Goal: Browse casually

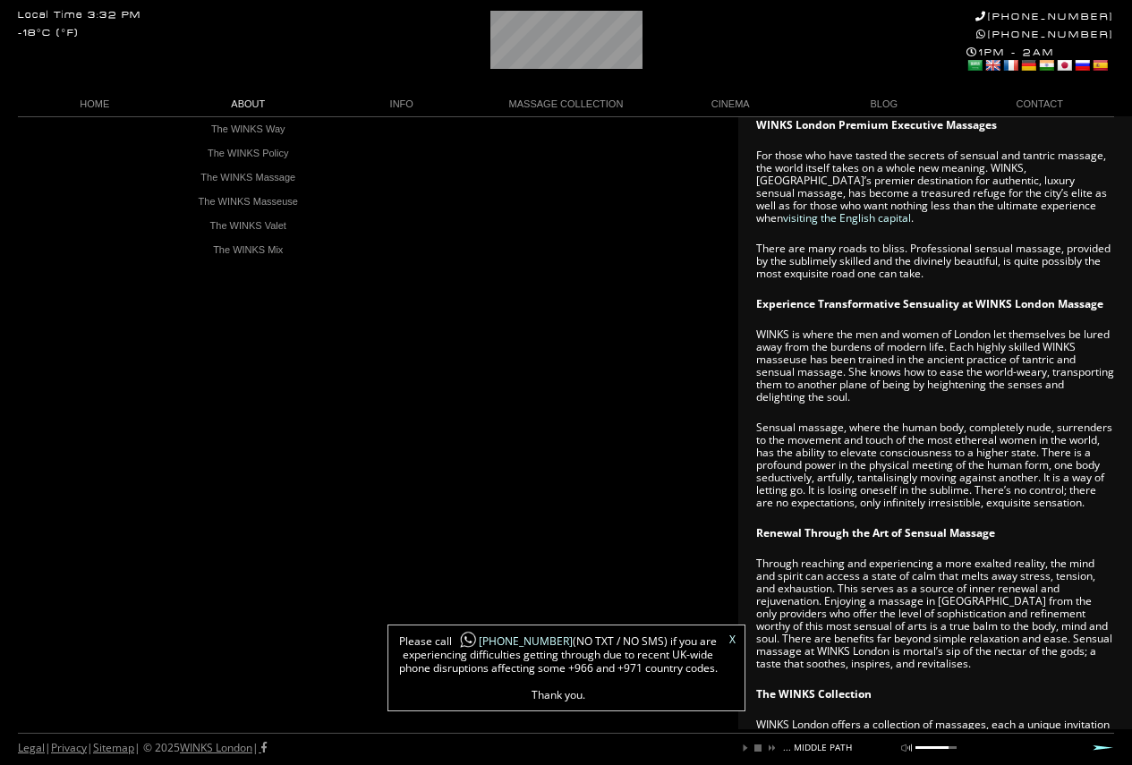
scroll to position [627, 0]
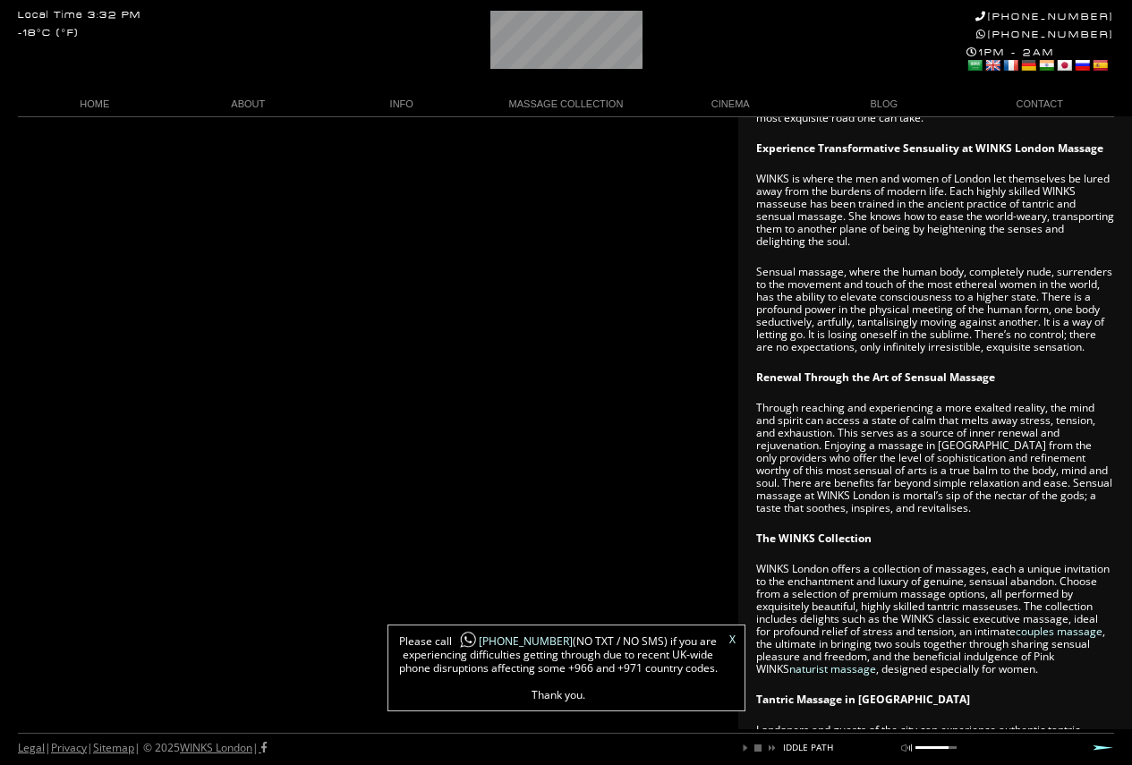
click at [736, 636] on div "X Please call +44 788 959 8888 (NO TXT / NO SMS) if you are experiencing diffic…" at bounding box center [567, 668] width 358 height 87
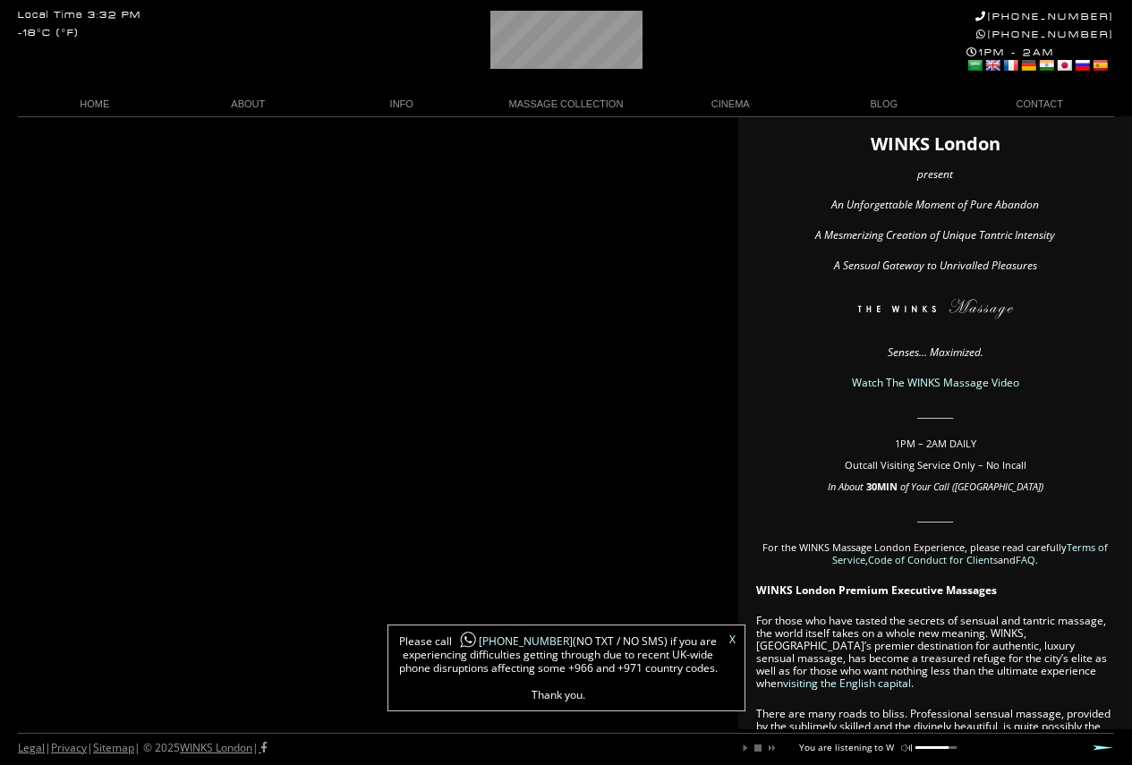
scroll to position [0, 0]
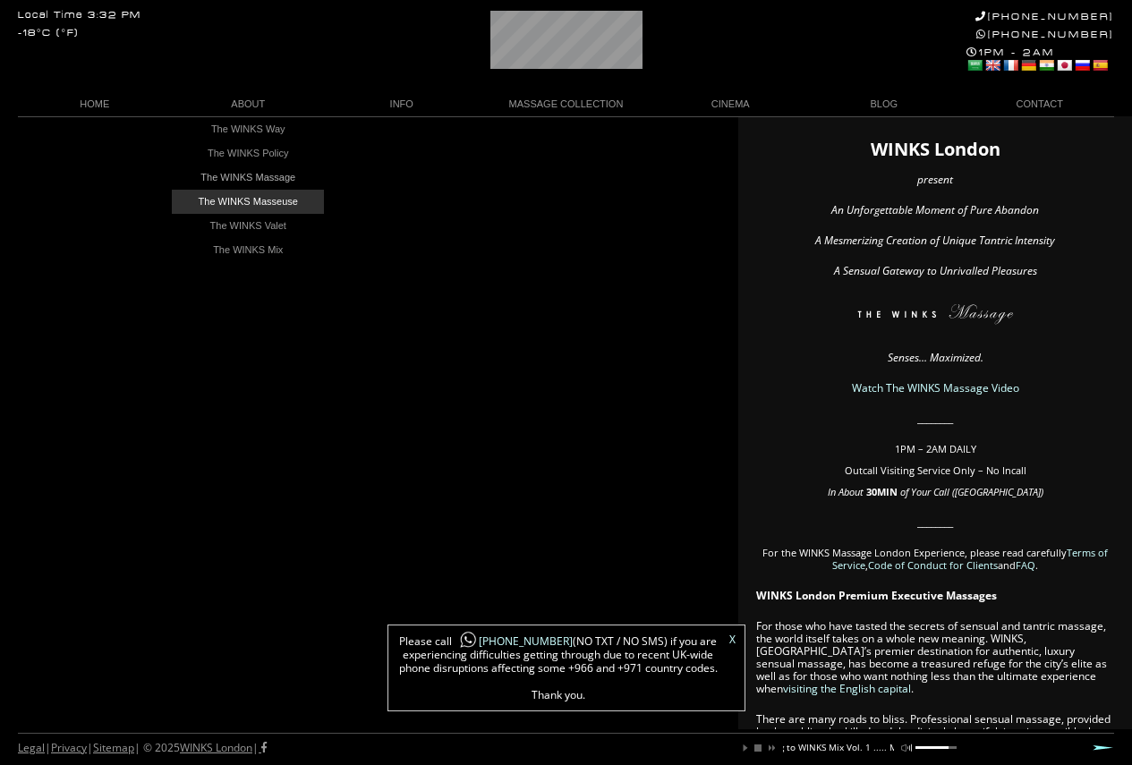
click at [255, 199] on link "The WINKS Masseuse" at bounding box center [248, 202] width 152 height 24
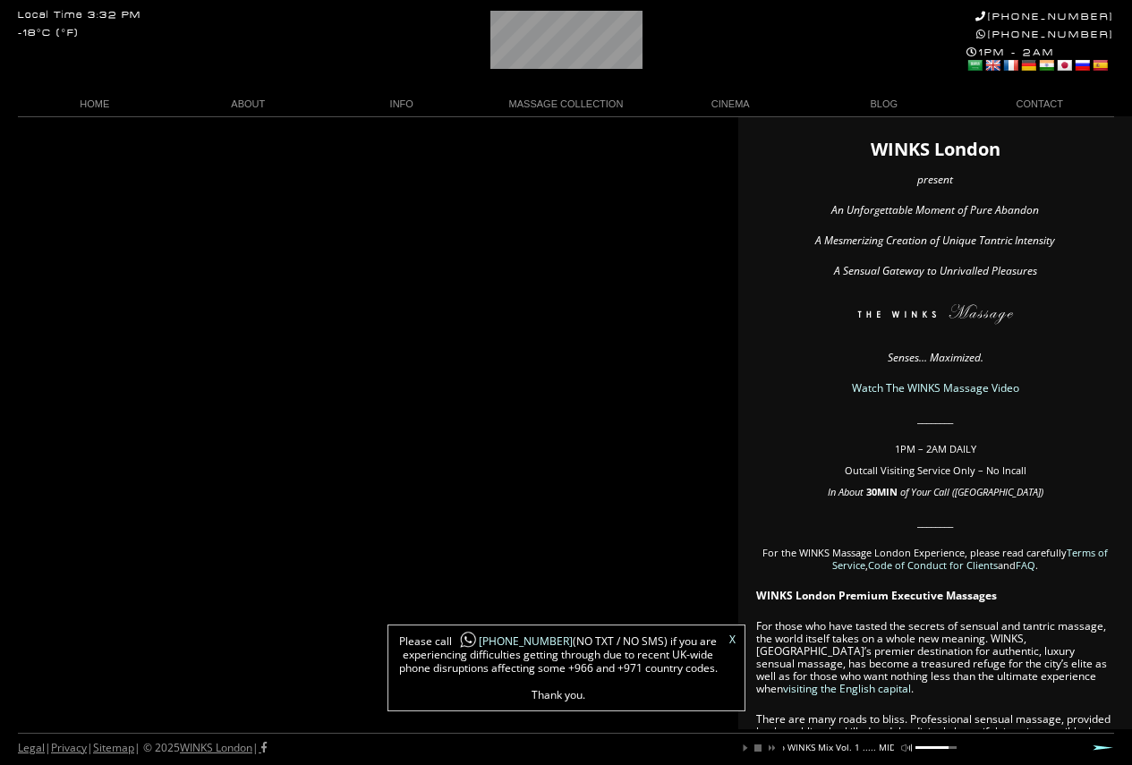
scroll to position [0, 195]
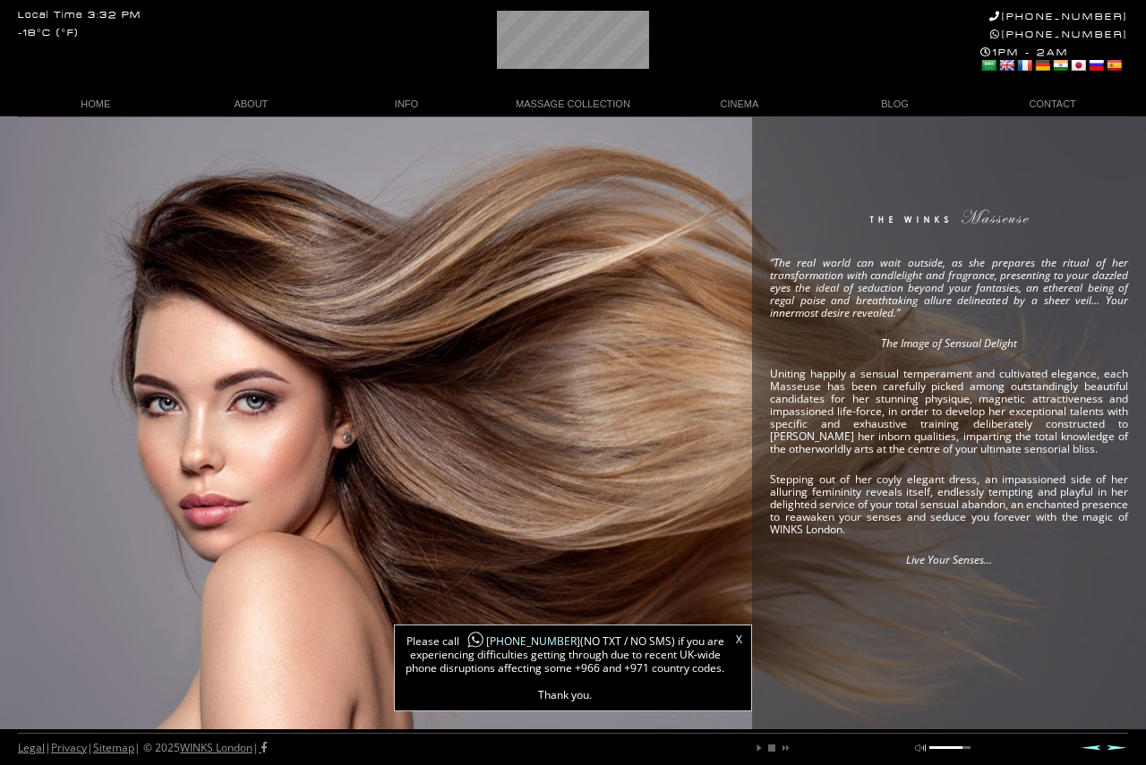
click at [743, 644] on div "X Please call +44 788 959 8888 (NO TXT / NO SMS) if you are experiencing diffic…" at bounding box center [573, 668] width 358 height 87
click at [734, 644] on div "X Please call +44 788 959 8888 (NO TXT / NO SMS) if you are experiencing diffic…" at bounding box center [573, 668] width 358 height 87
click at [734, 638] on div "X Please call +44 788 959 8888 (NO TXT / NO SMS) if you are experiencing diffic…" at bounding box center [573, 668] width 358 height 87
click at [736, 638] on link "X" at bounding box center [739, 640] width 6 height 11
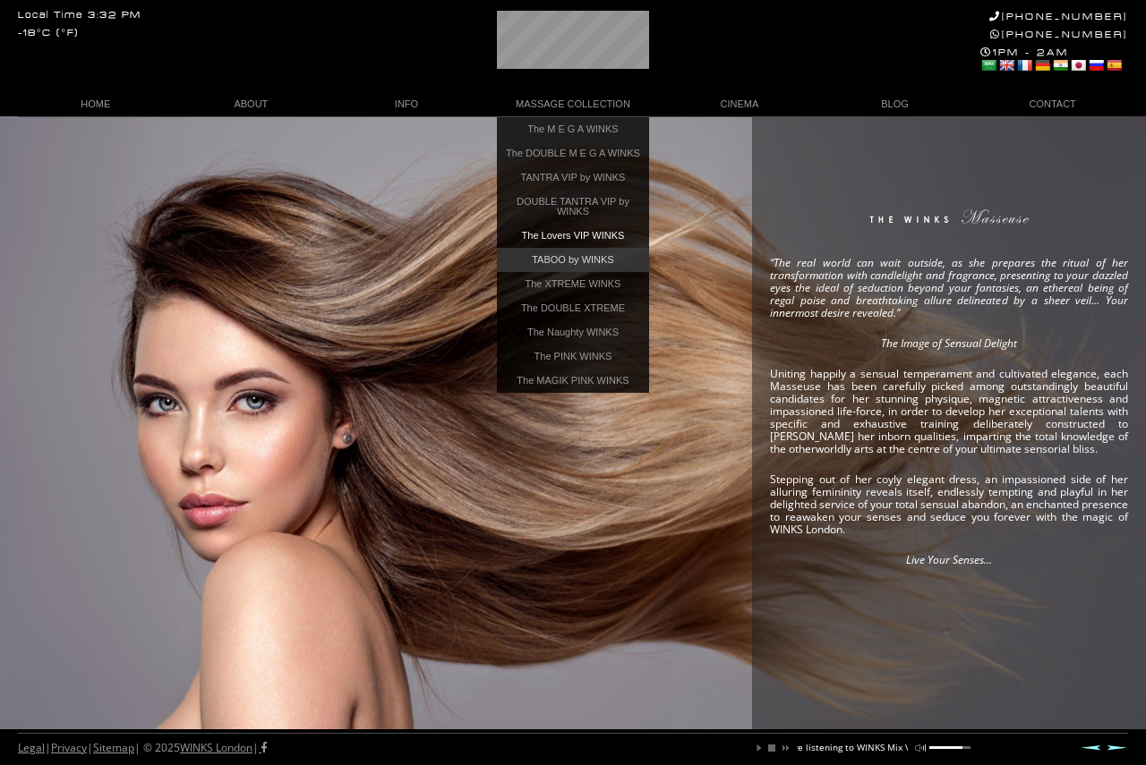
click at [618, 272] on link "TABOO by WINKS" at bounding box center [573, 260] width 152 height 24
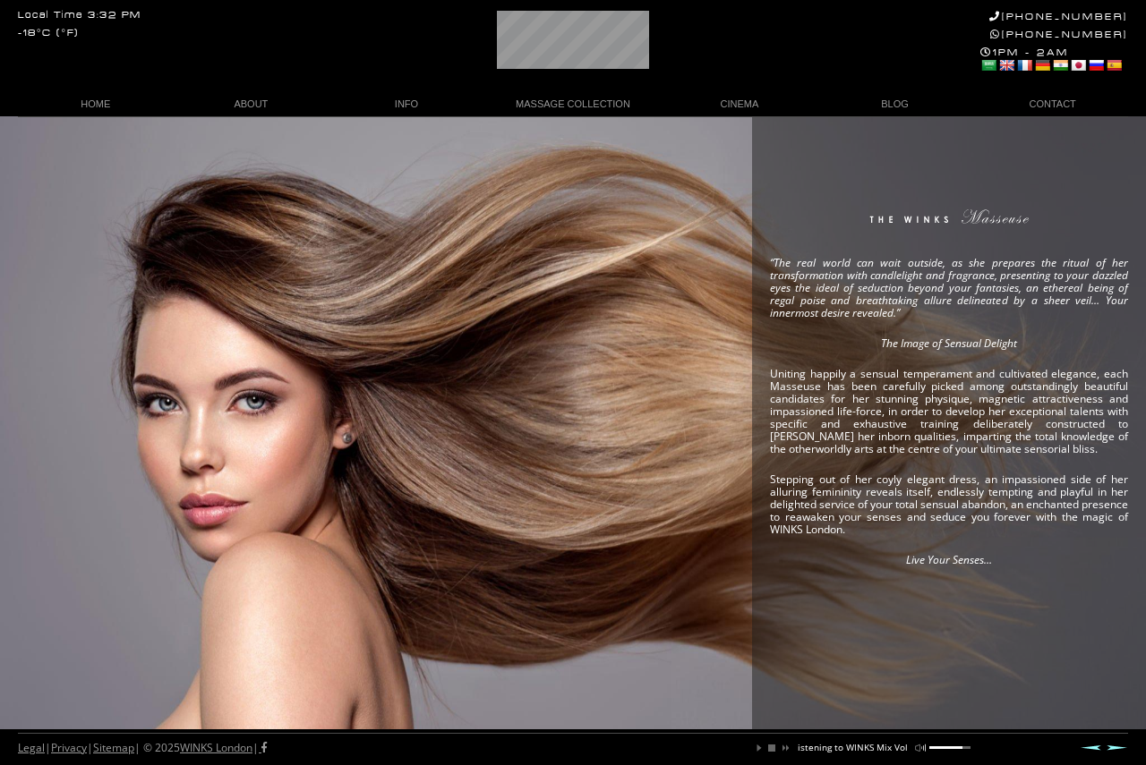
scroll to position [0, 151]
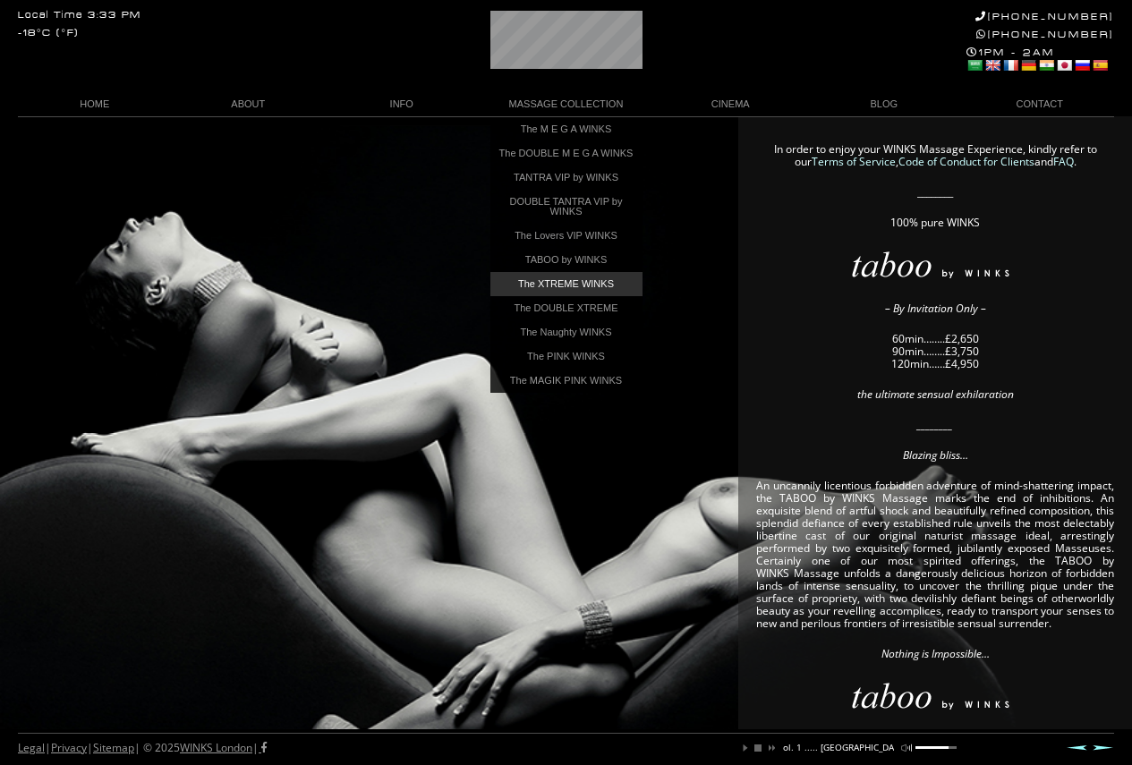
click at [546, 296] on link "The XTREME WINKS" at bounding box center [566, 284] width 152 height 24
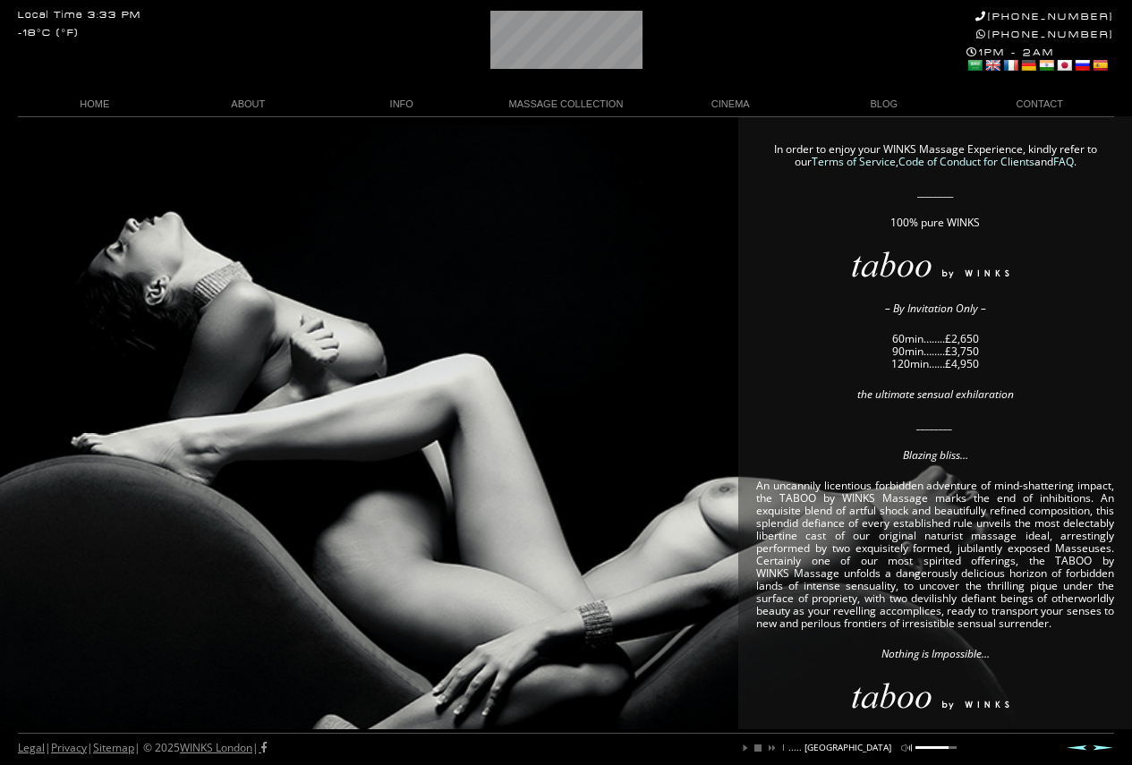
scroll to position [0, 270]
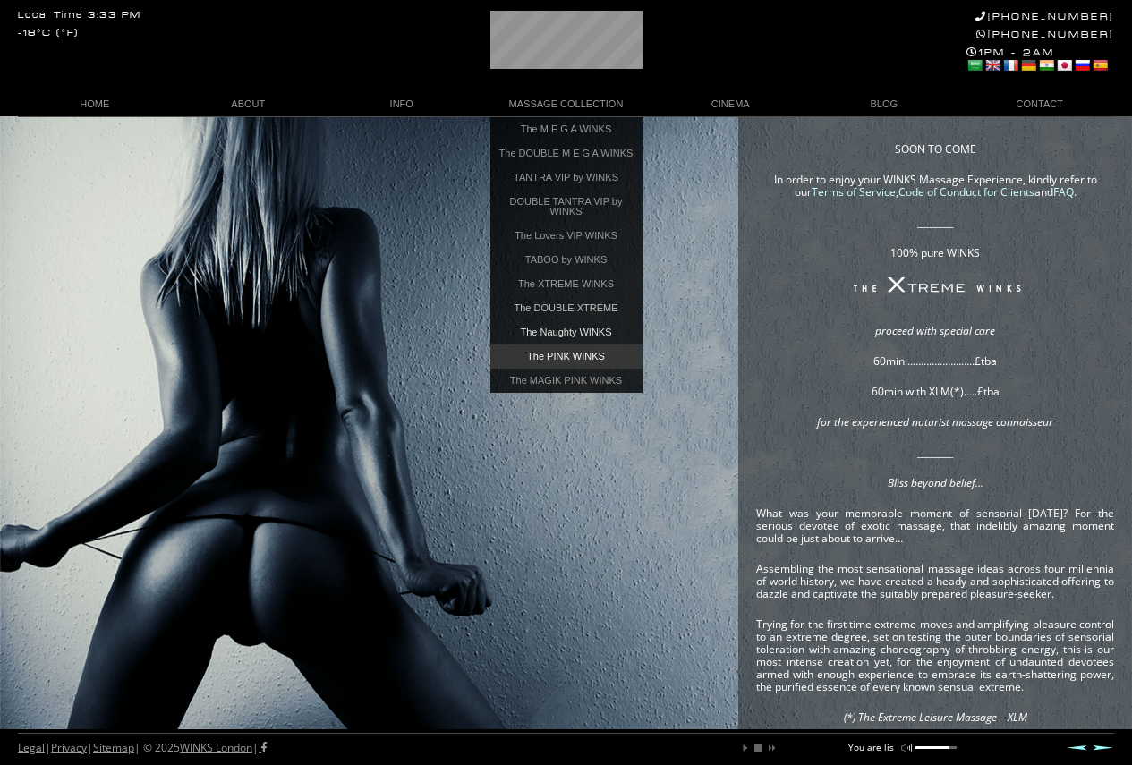
click at [564, 364] on link "The PINK WINKS" at bounding box center [566, 357] width 152 height 24
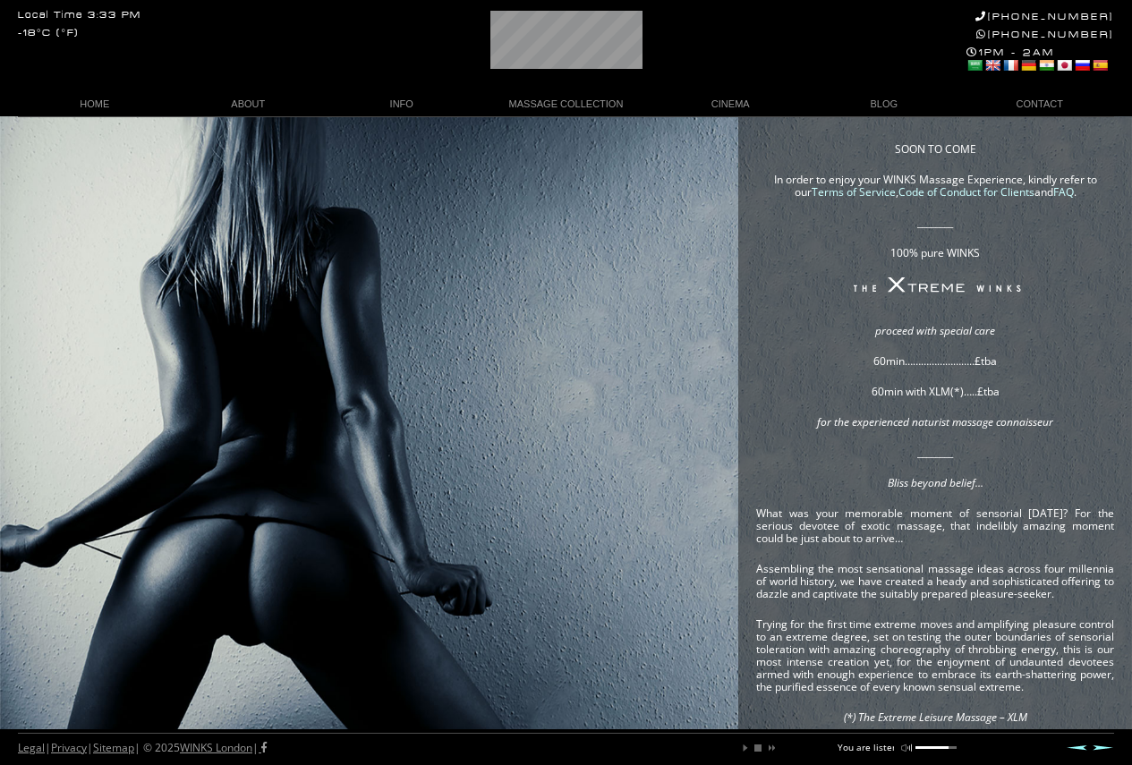
scroll to position [0, 59]
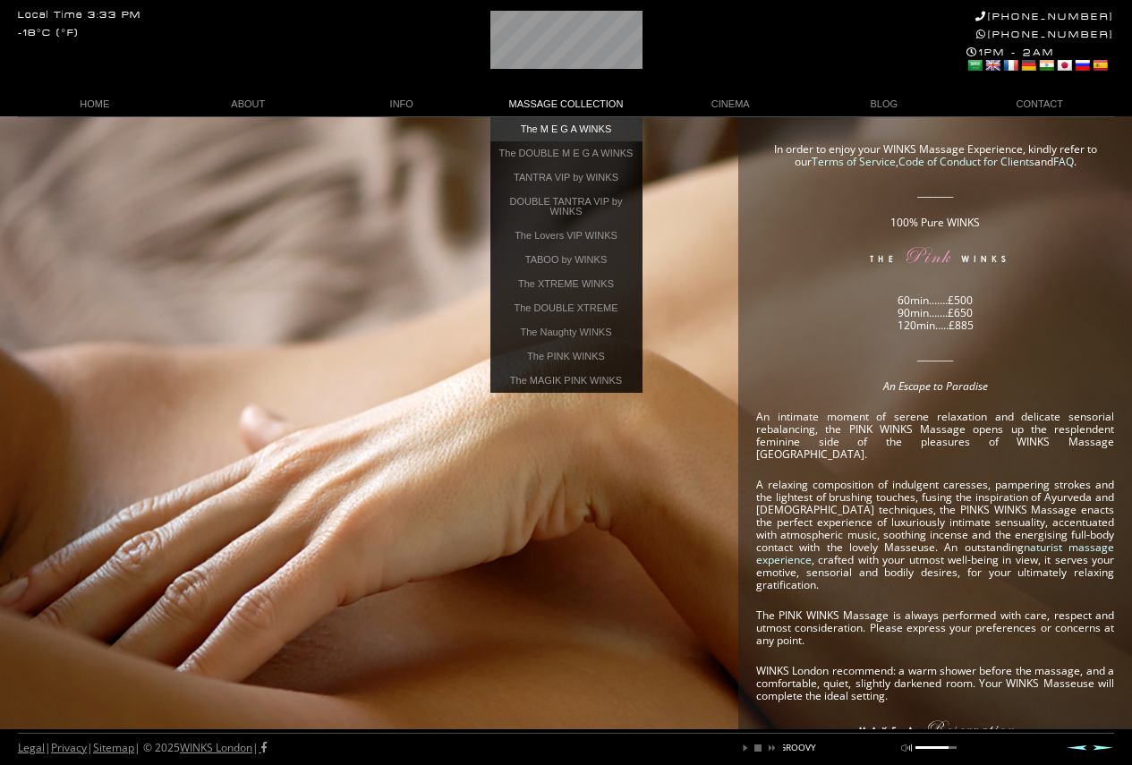
click at [545, 133] on link "The M E G A WINKS" at bounding box center [566, 129] width 152 height 24
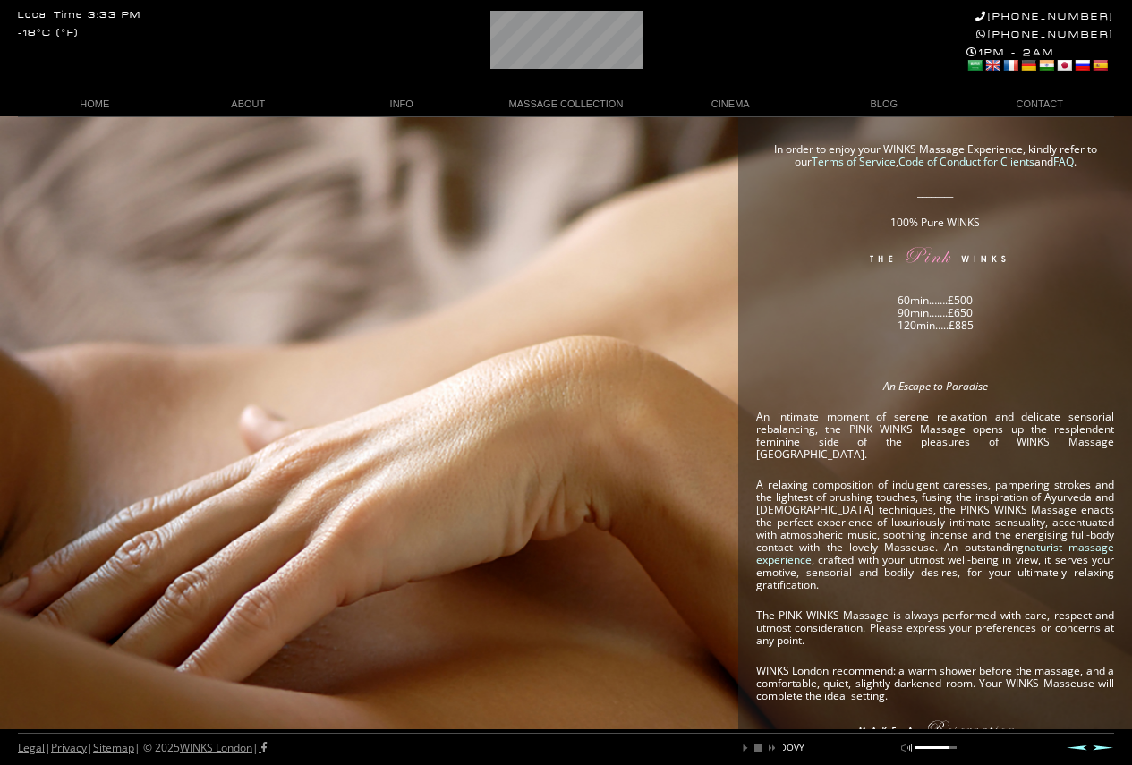
scroll to position [0, 362]
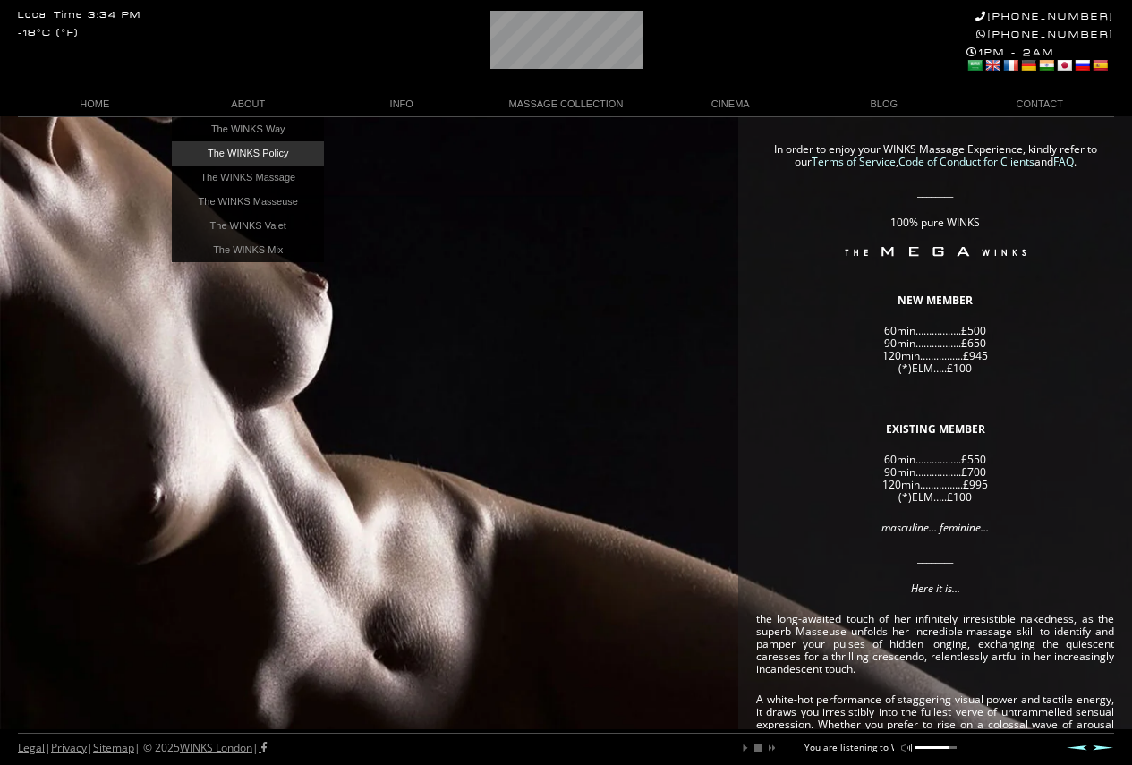
click at [245, 153] on link "The WINKS Policy" at bounding box center [248, 153] width 152 height 24
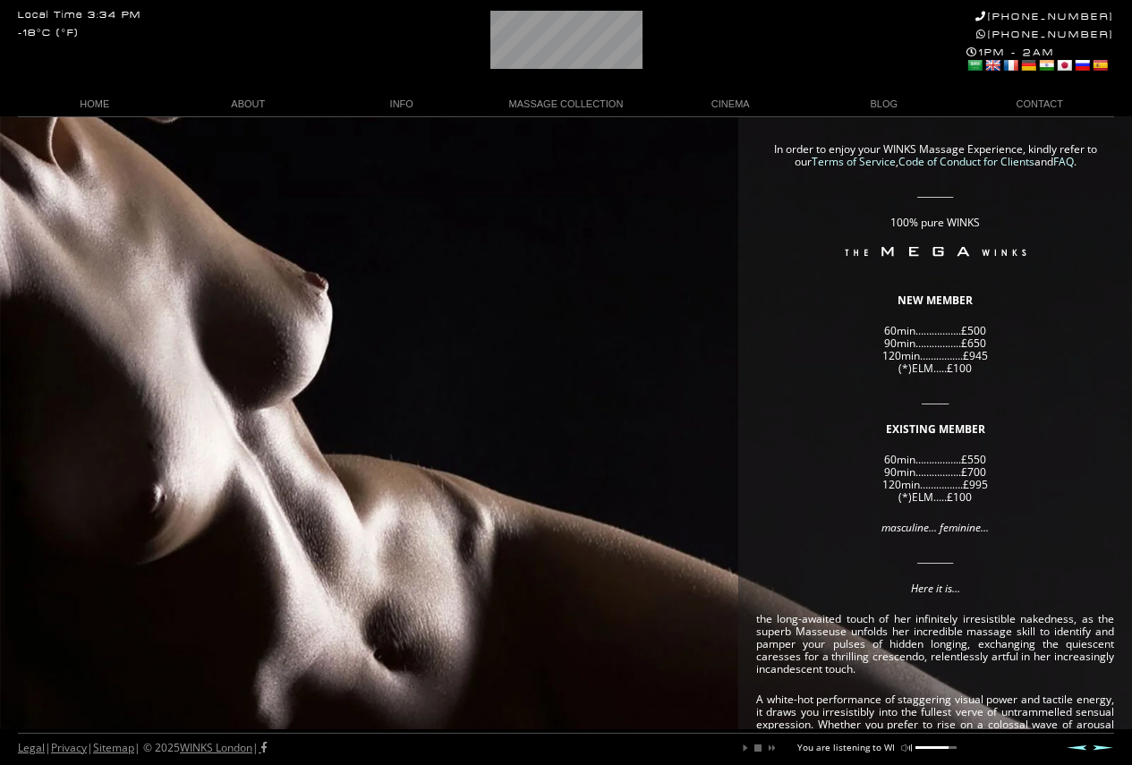
scroll to position [0, 99]
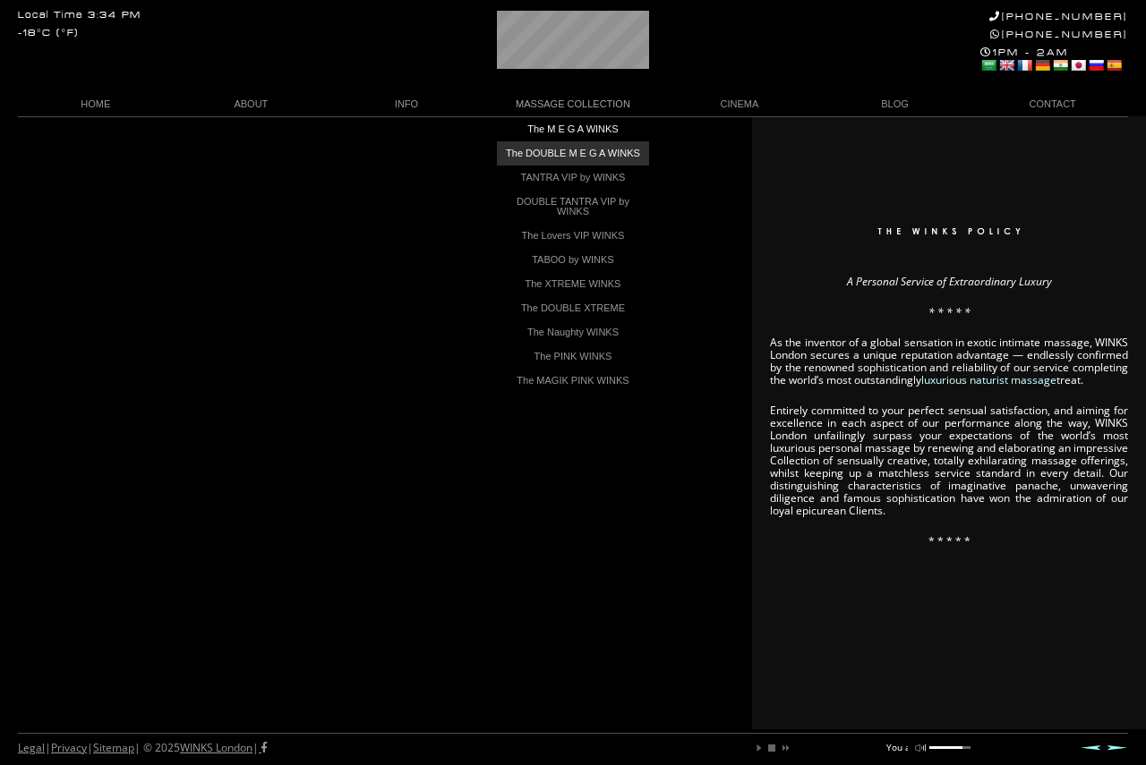
click at [552, 149] on link "The DOUBLE M E G A WINKS" at bounding box center [573, 153] width 152 height 24
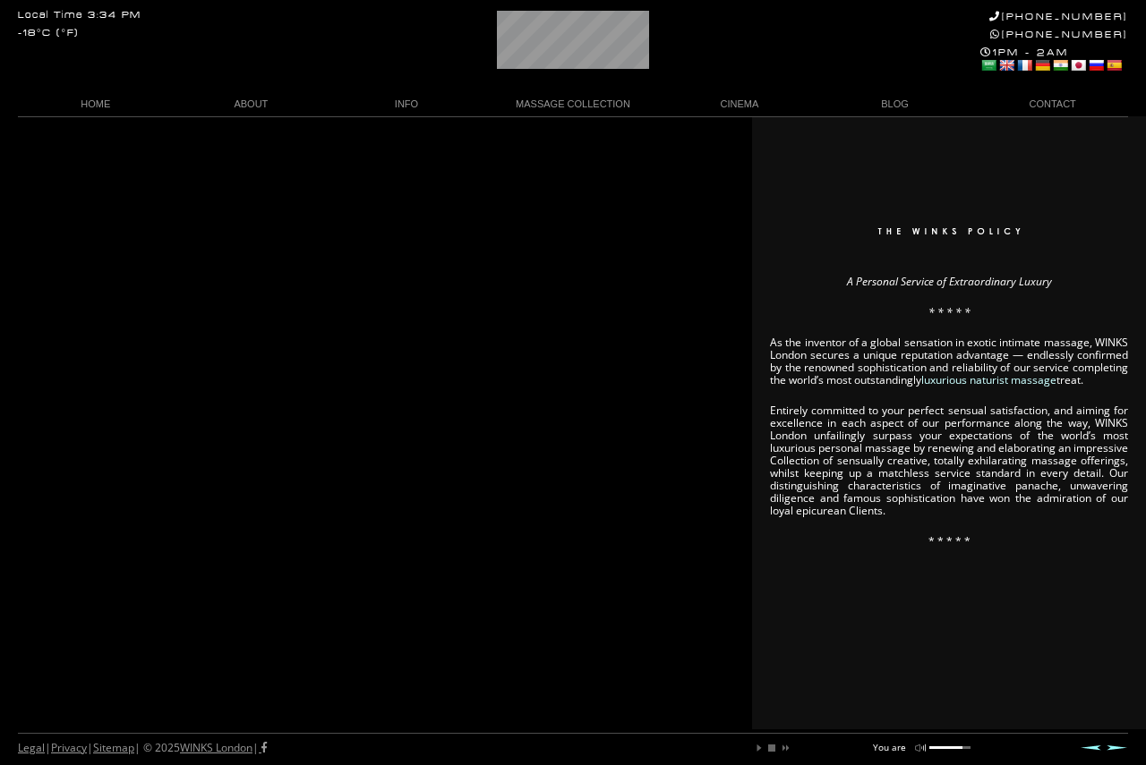
scroll to position [0, 37]
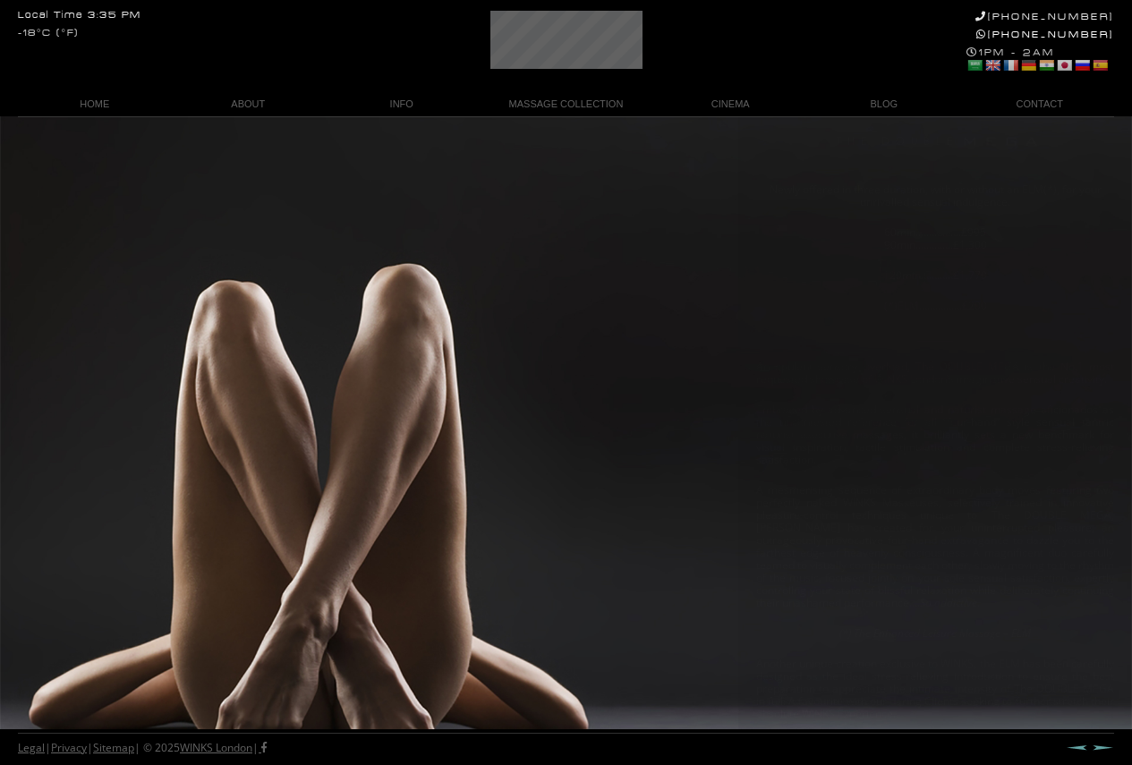
scroll to position [90, 0]
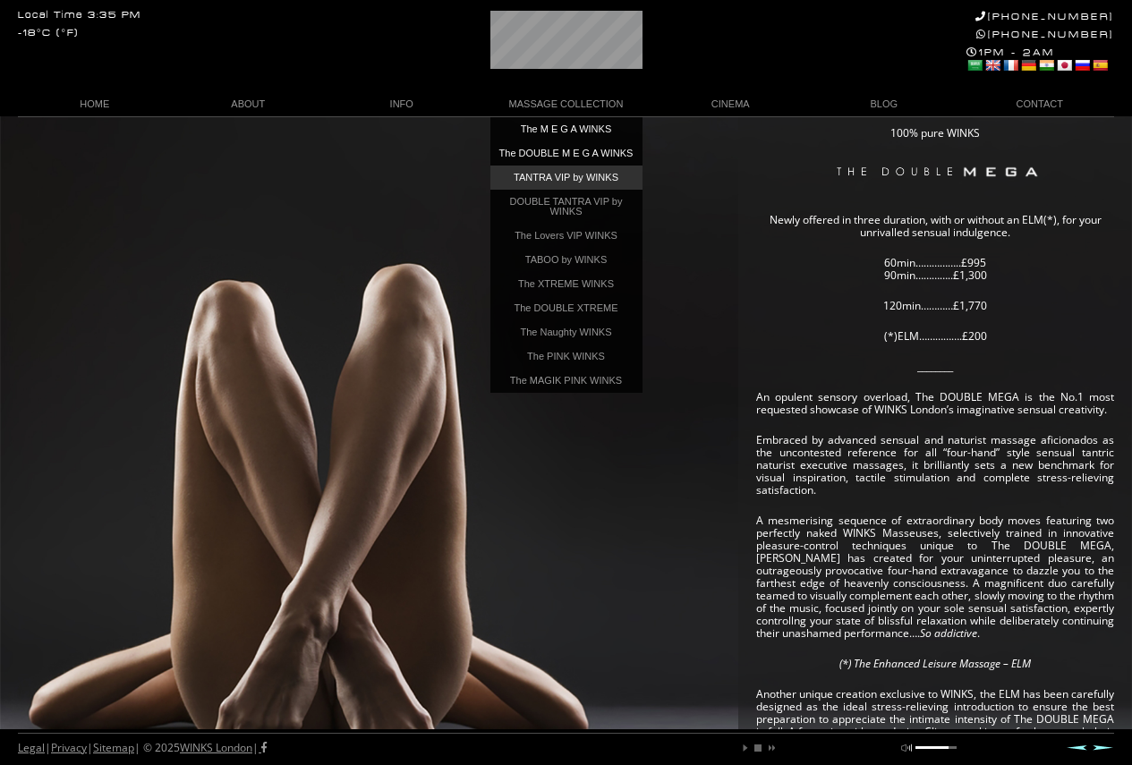
click at [569, 190] on link "TANTRA VIP by WINKS" at bounding box center [566, 178] width 152 height 24
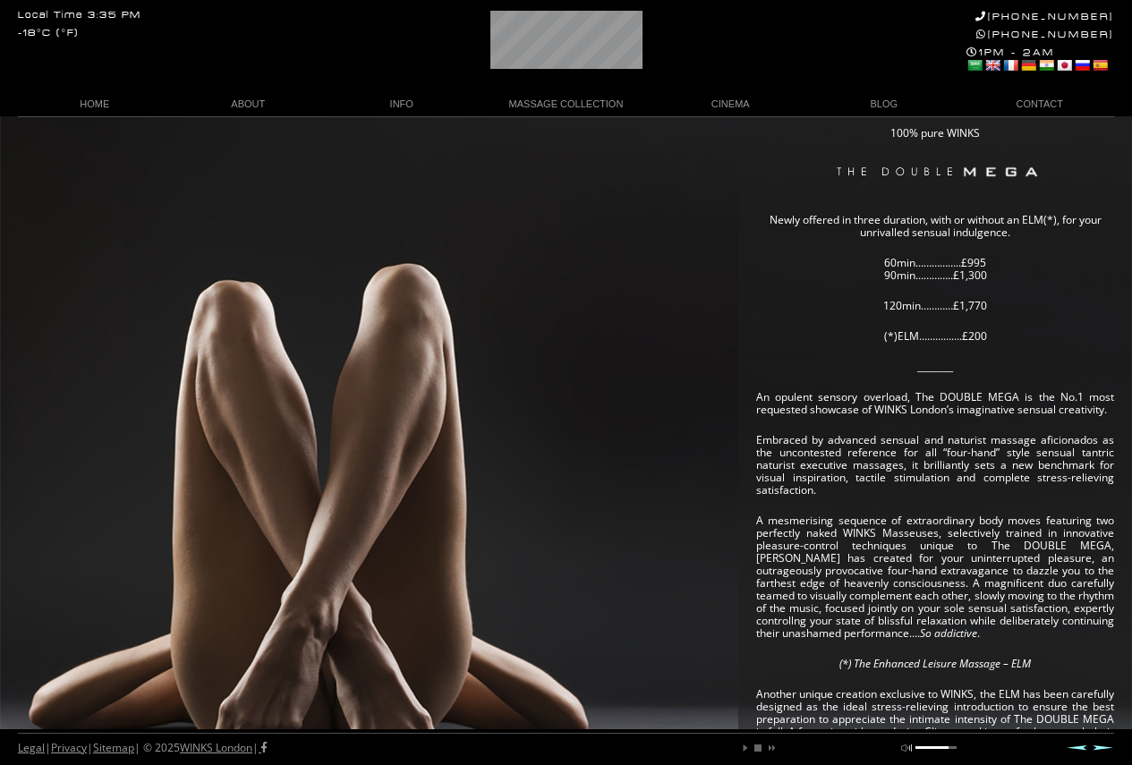
scroll to position [0, 26]
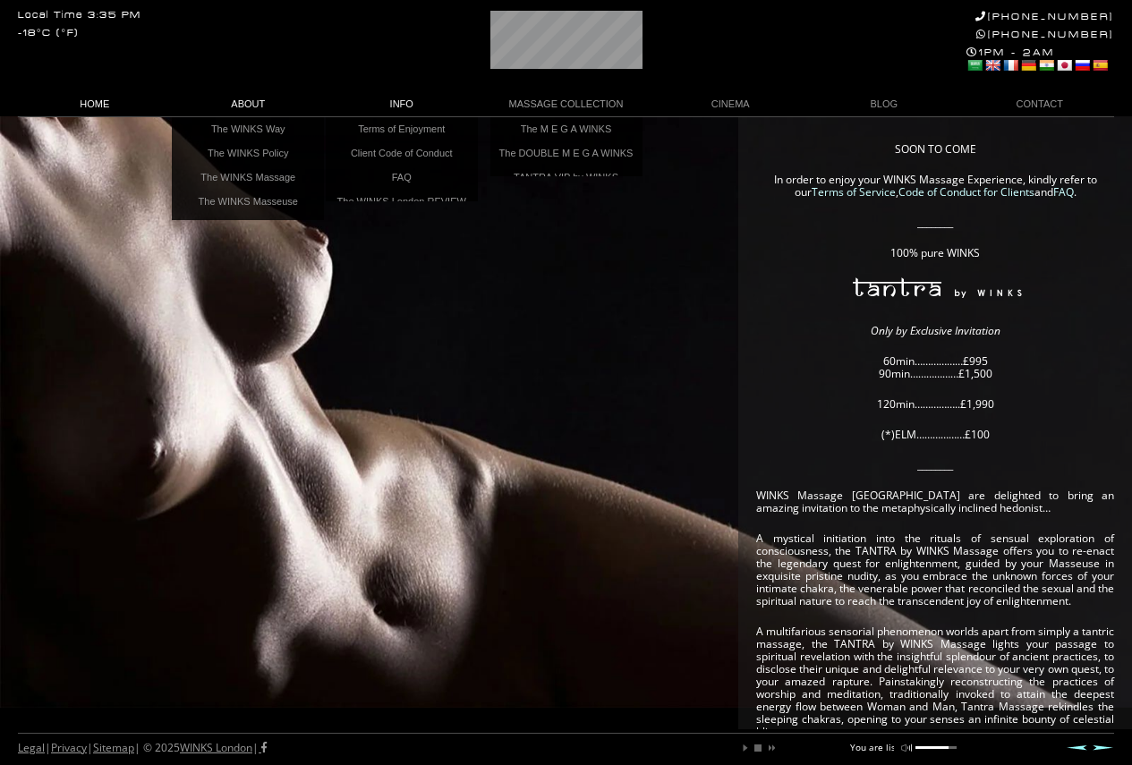
click at [80, 106] on link "HOME" at bounding box center [95, 104] width 154 height 24
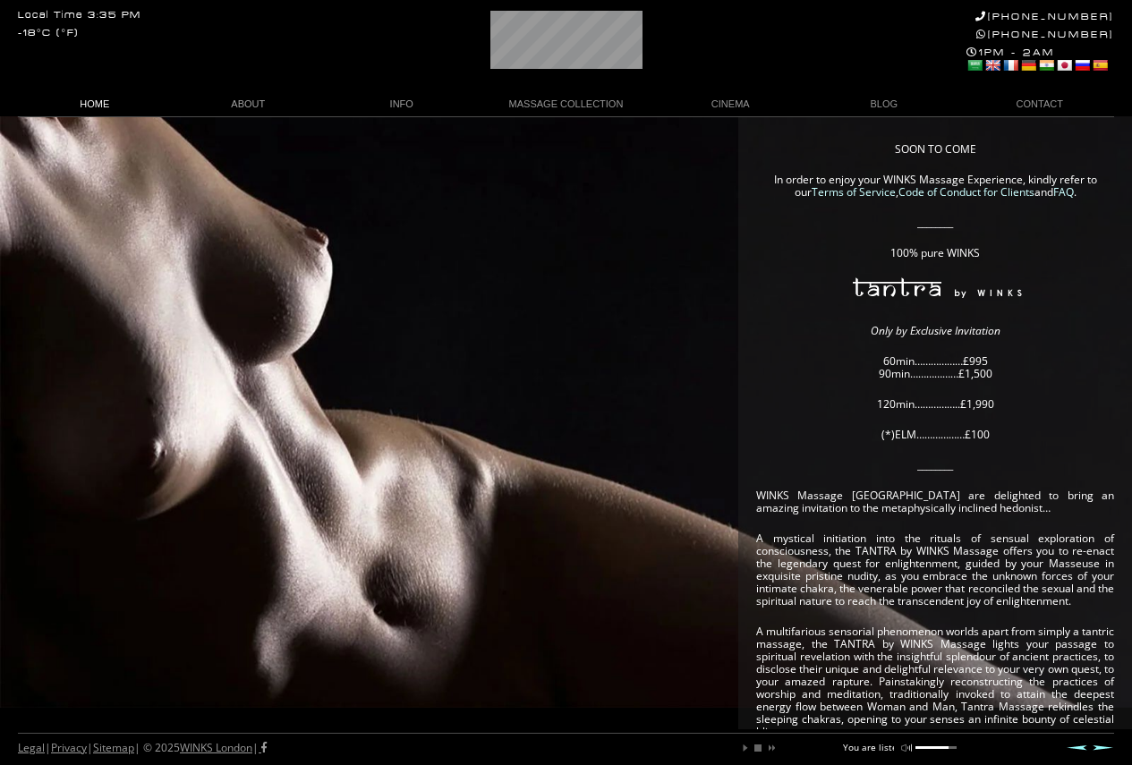
scroll to position [0, 55]
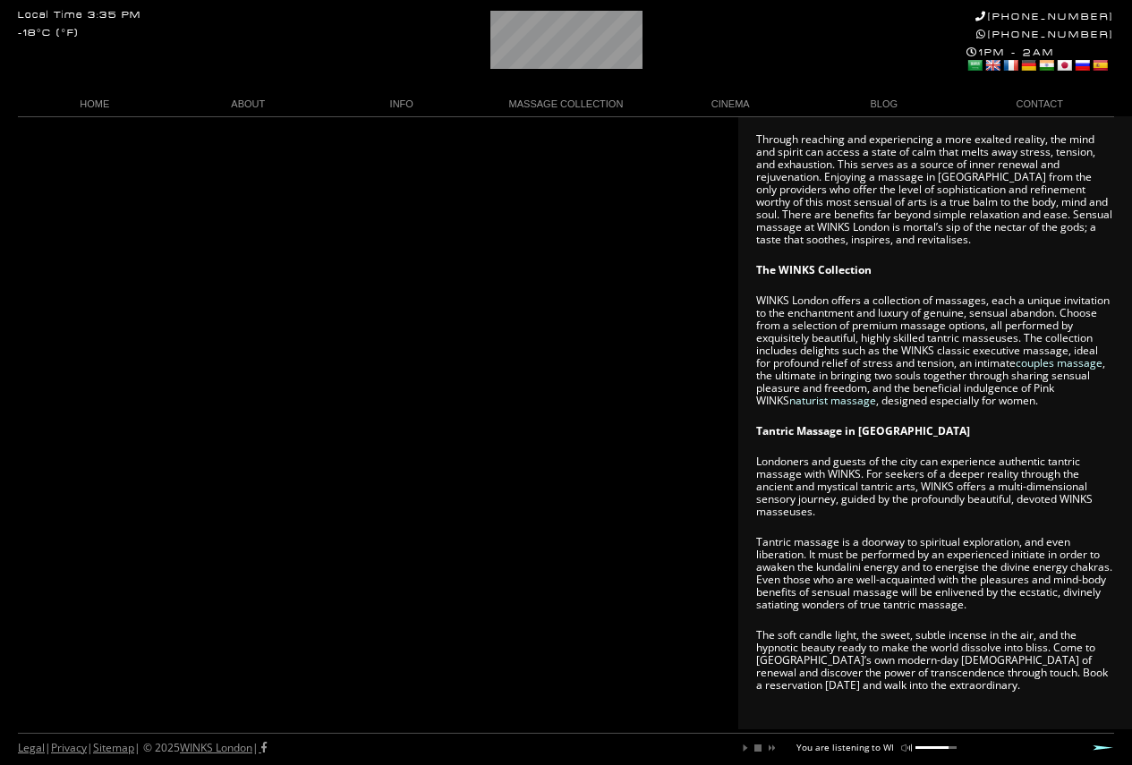
scroll to position [1074, 0]
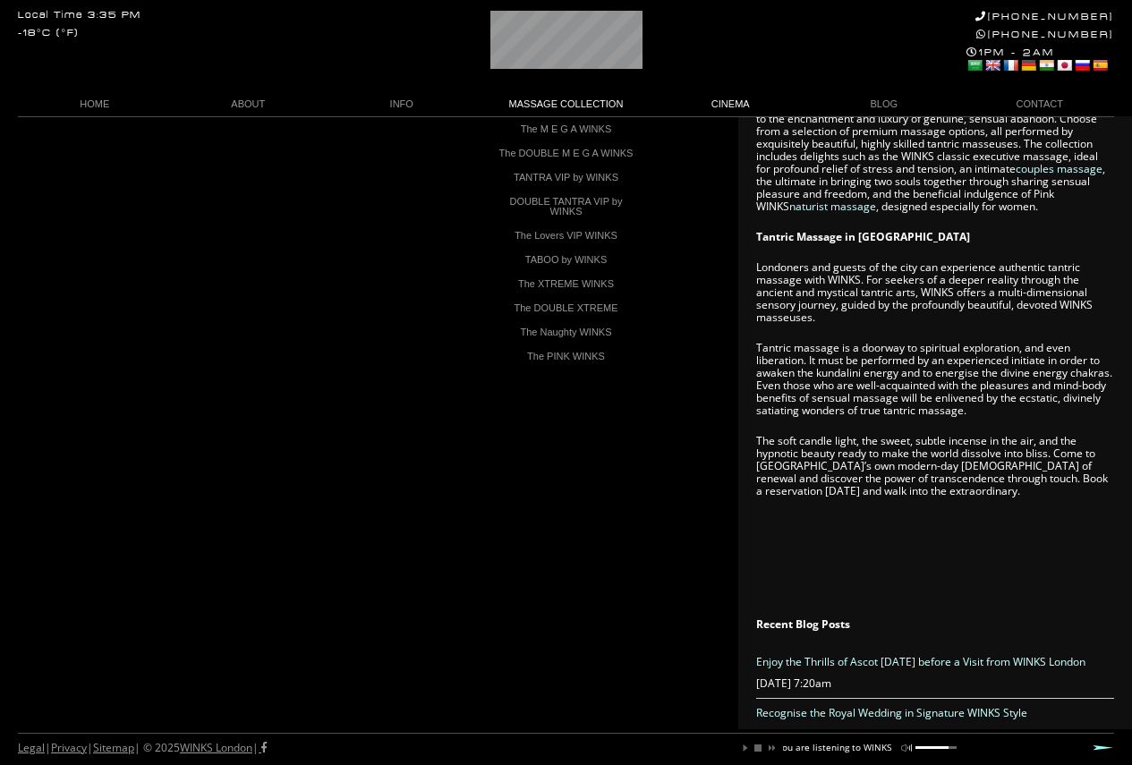
click at [721, 107] on link "CINEMA" at bounding box center [731, 104] width 154 height 24
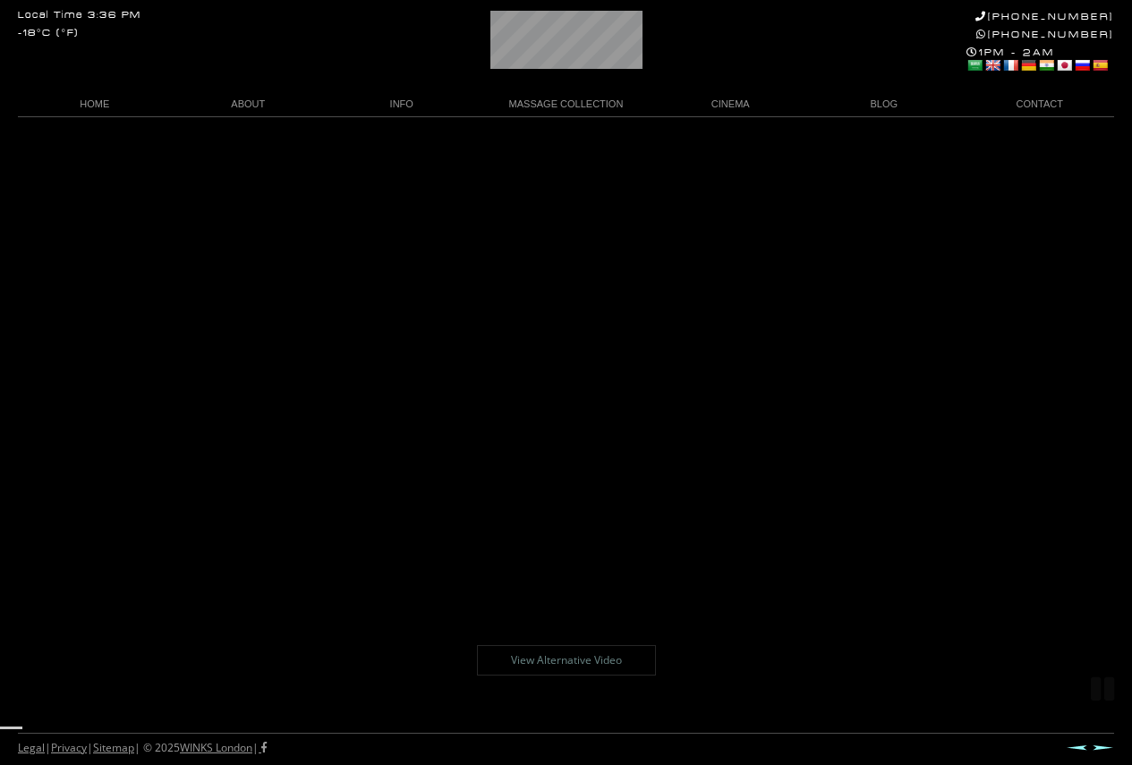
click at [569, 659] on link "View Alternative Video" at bounding box center [566, 660] width 179 height 30
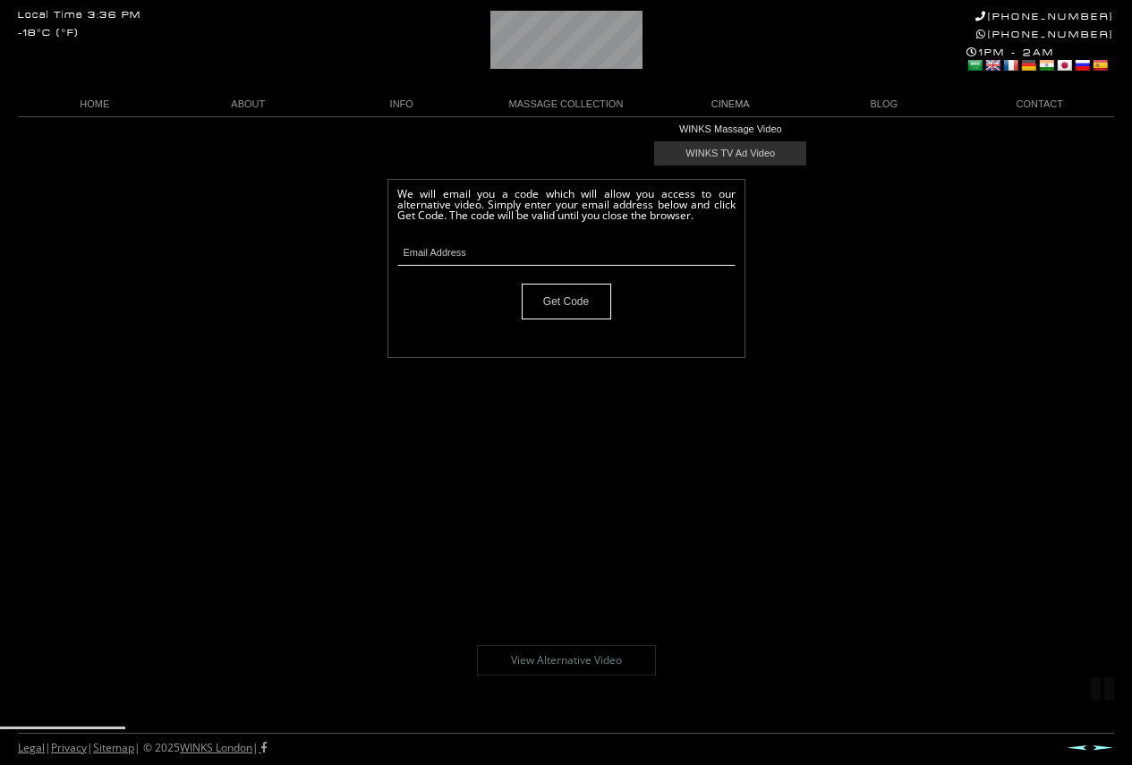
click at [729, 152] on link "WINKS TV Ad Video" at bounding box center [730, 153] width 152 height 24
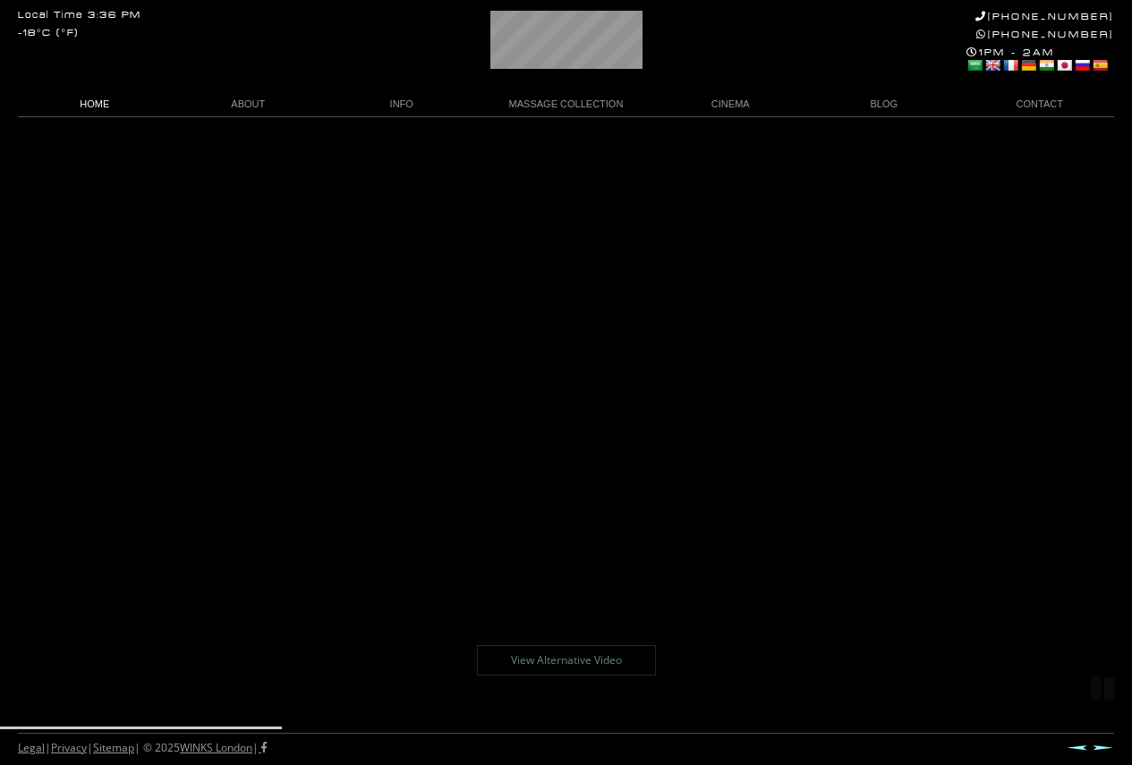
click at [100, 98] on link "HOME" at bounding box center [95, 104] width 154 height 24
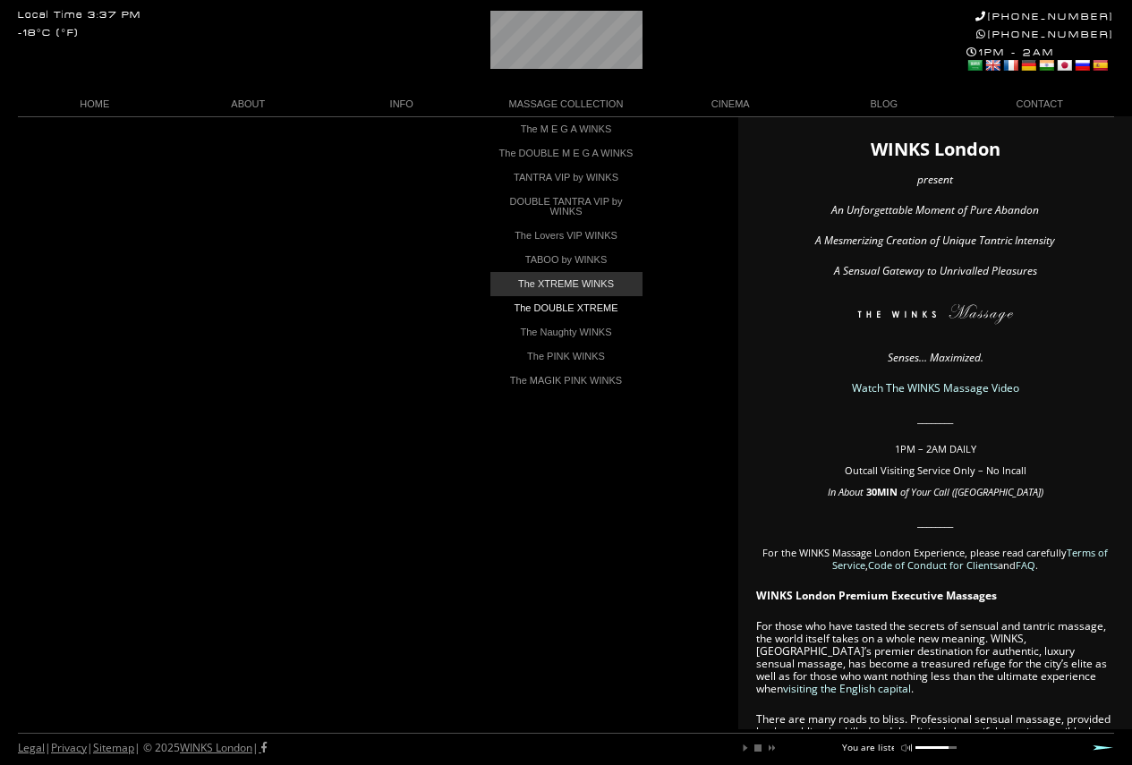
click at [584, 296] on link "The XTREME WINKS" at bounding box center [566, 284] width 152 height 24
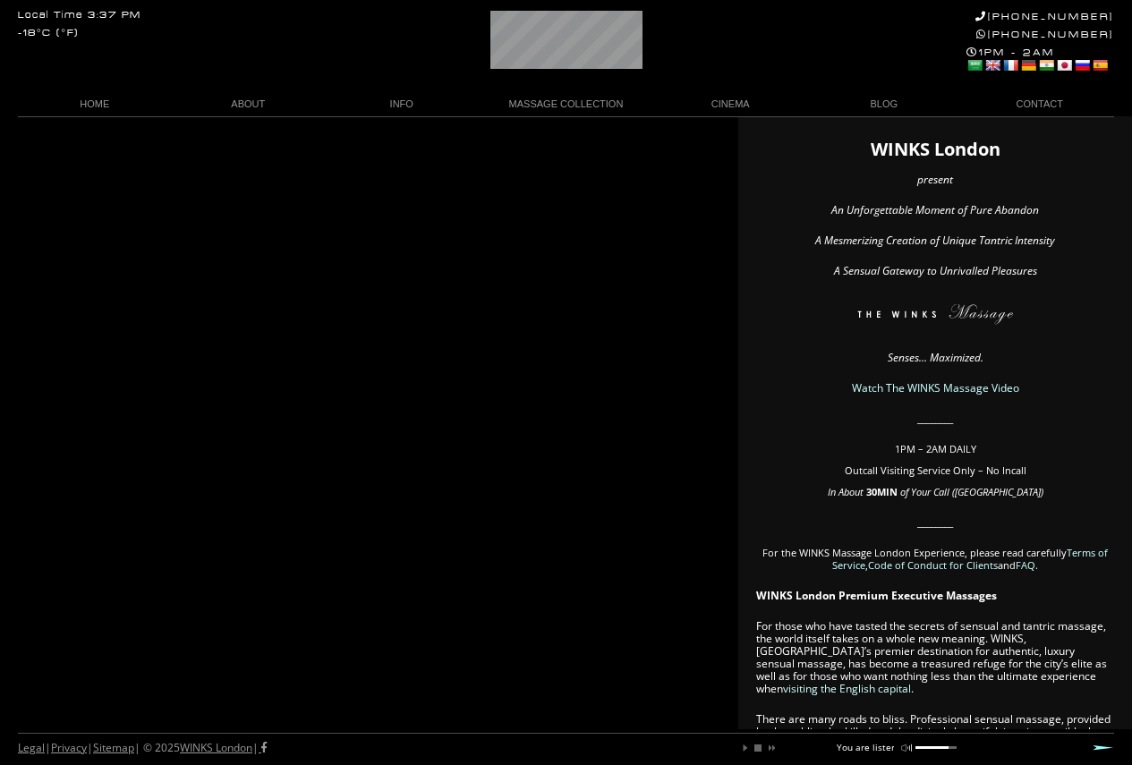
scroll to position [0, 60]
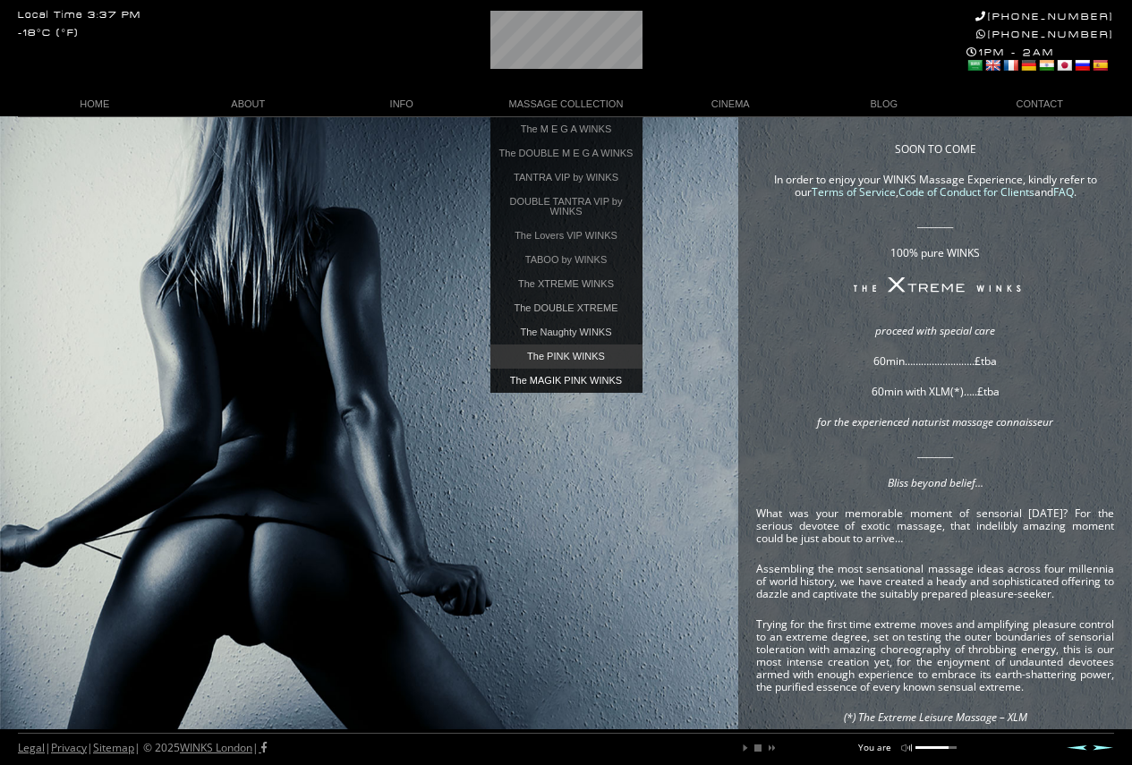
click at [563, 367] on link "The PINK WINKS" at bounding box center [566, 357] width 152 height 24
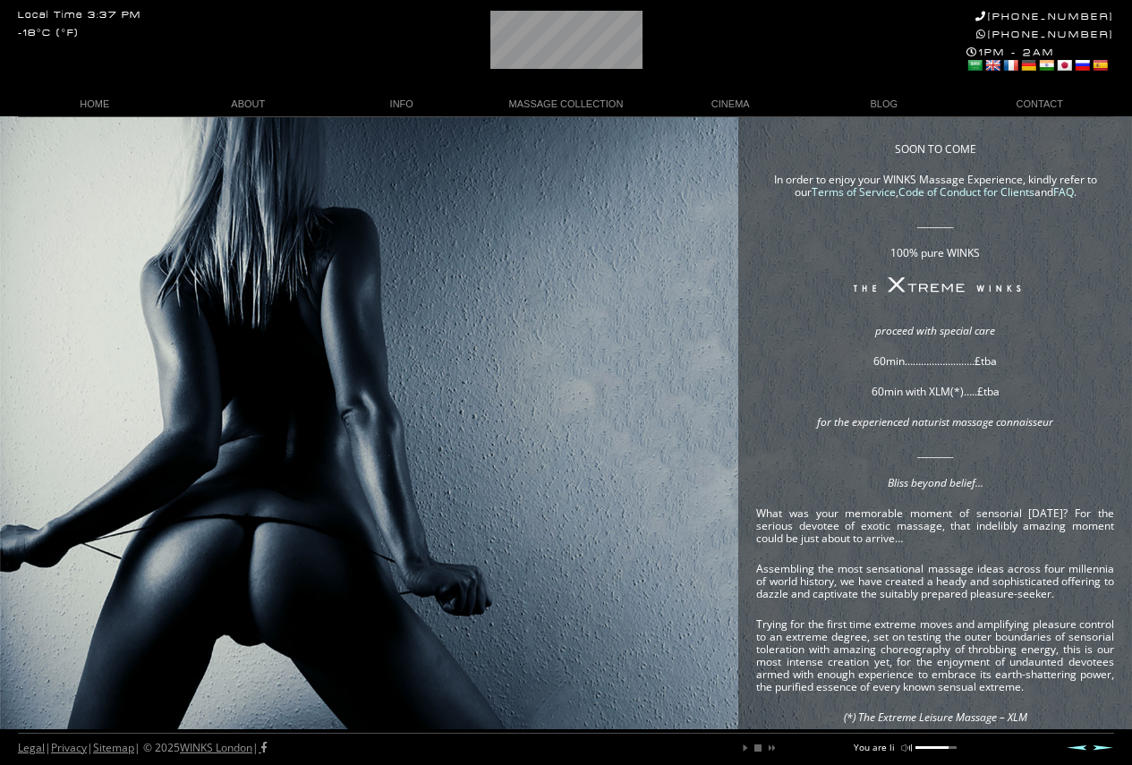
scroll to position [0, 43]
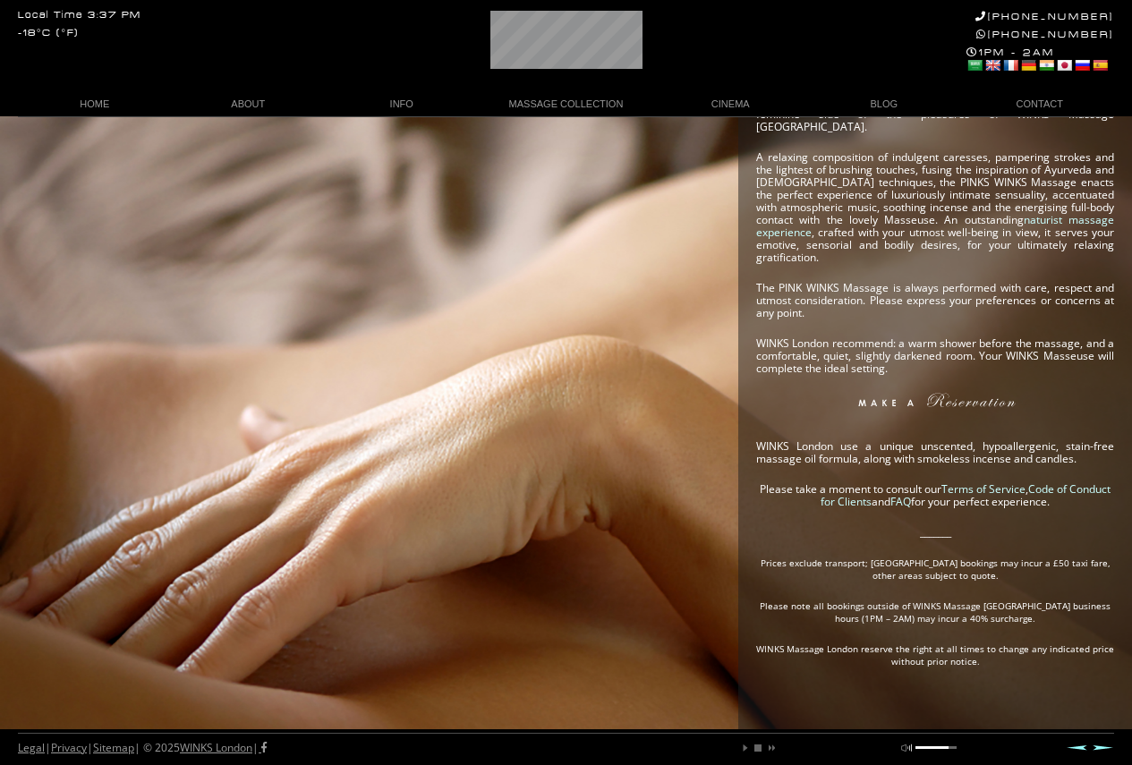
scroll to position [332, 0]
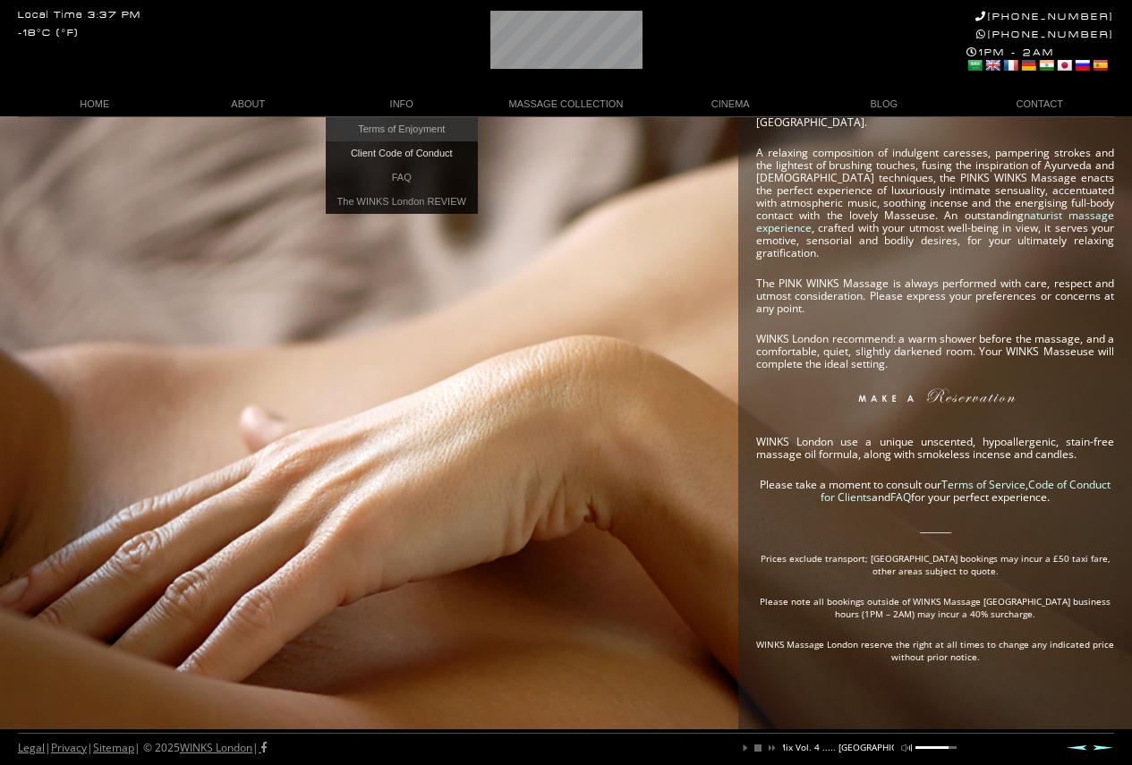
click at [427, 130] on link "Terms of Enjoyment" at bounding box center [402, 129] width 152 height 24
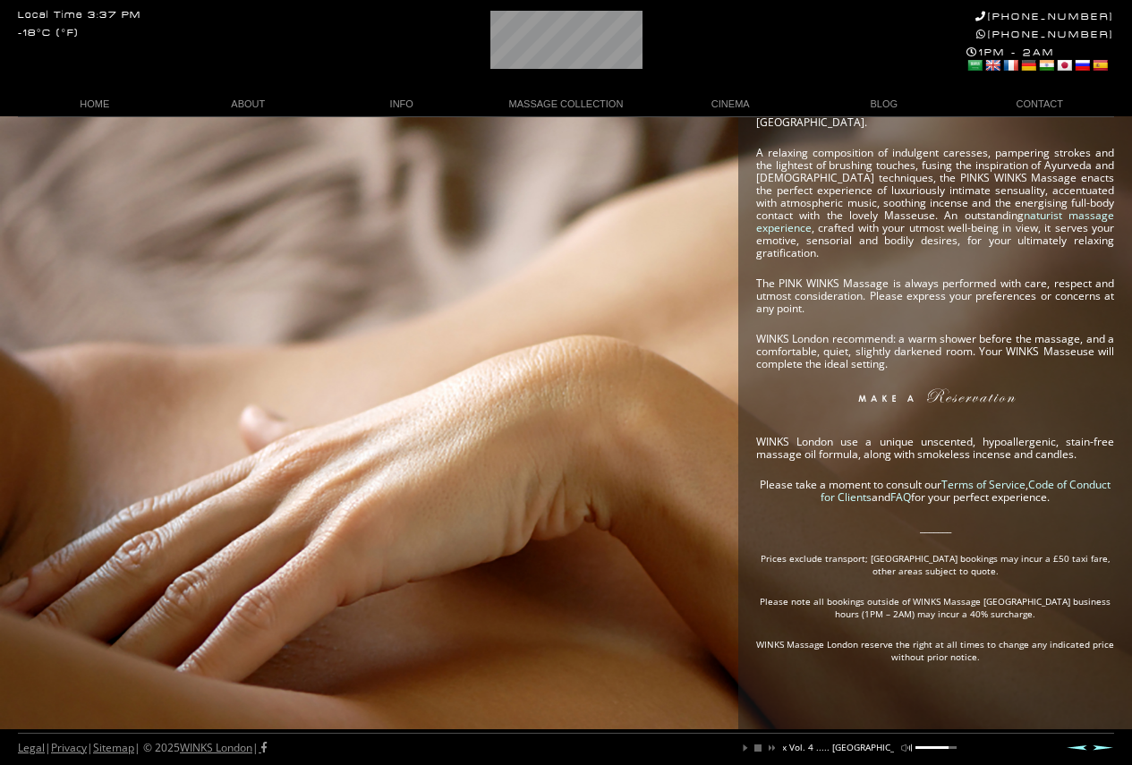
scroll to position [0, 243]
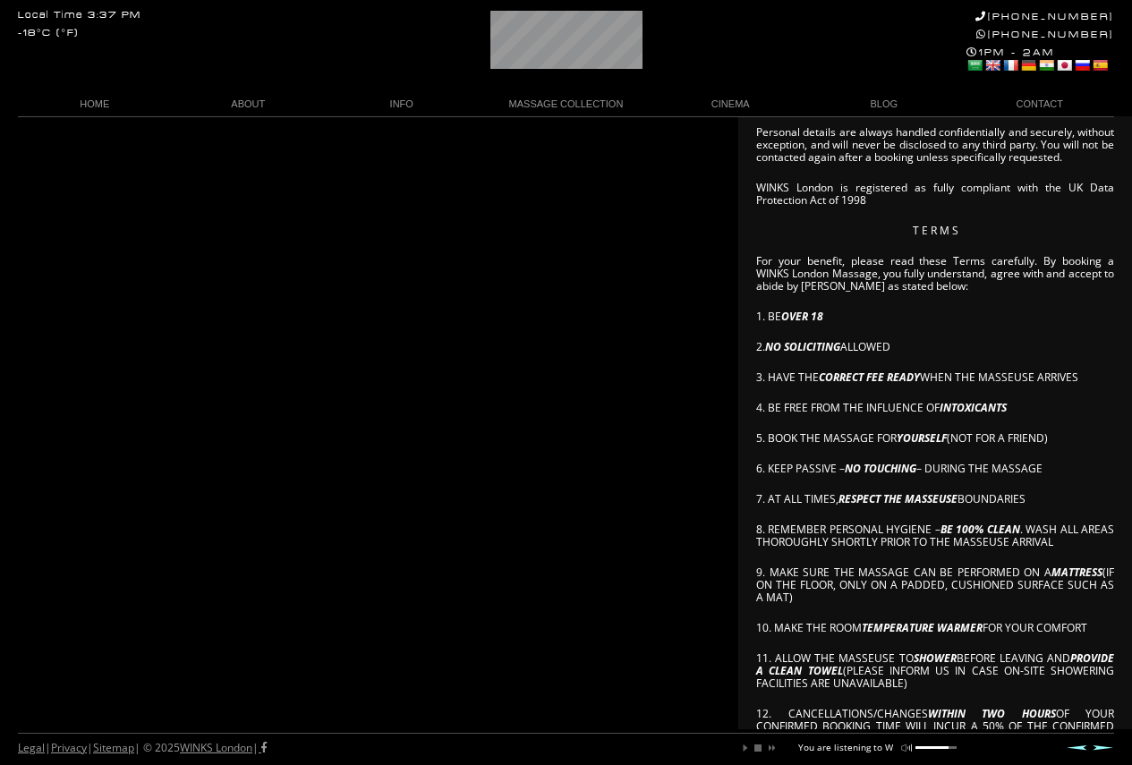
scroll to position [140, 0]
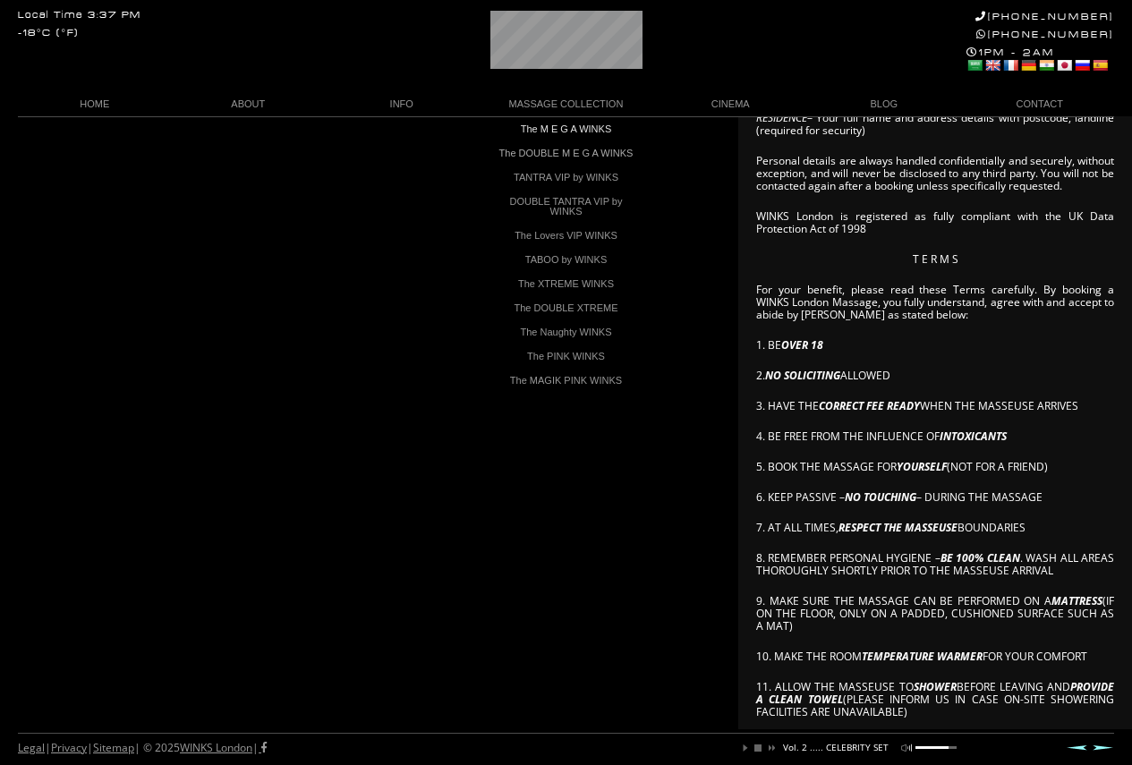
click at [570, 131] on link "The M E G A WINKS" at bounding box center [566, 129] width 152 height 24
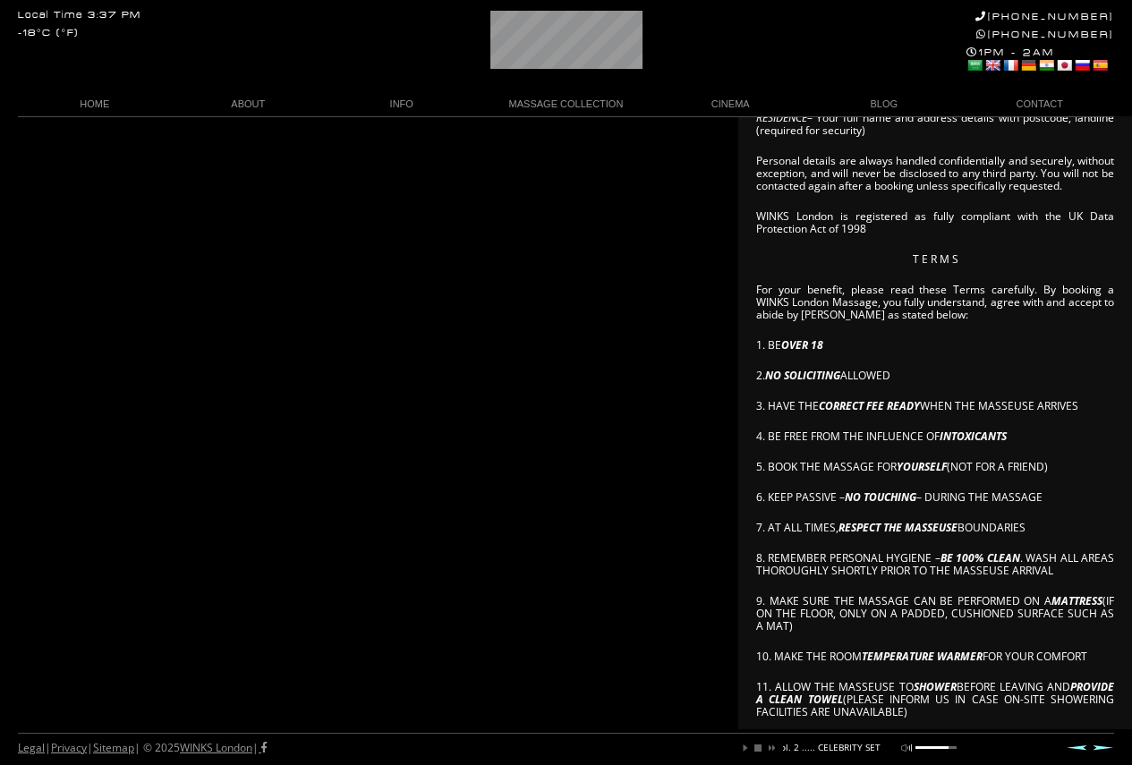
scroll to position [0, 257]
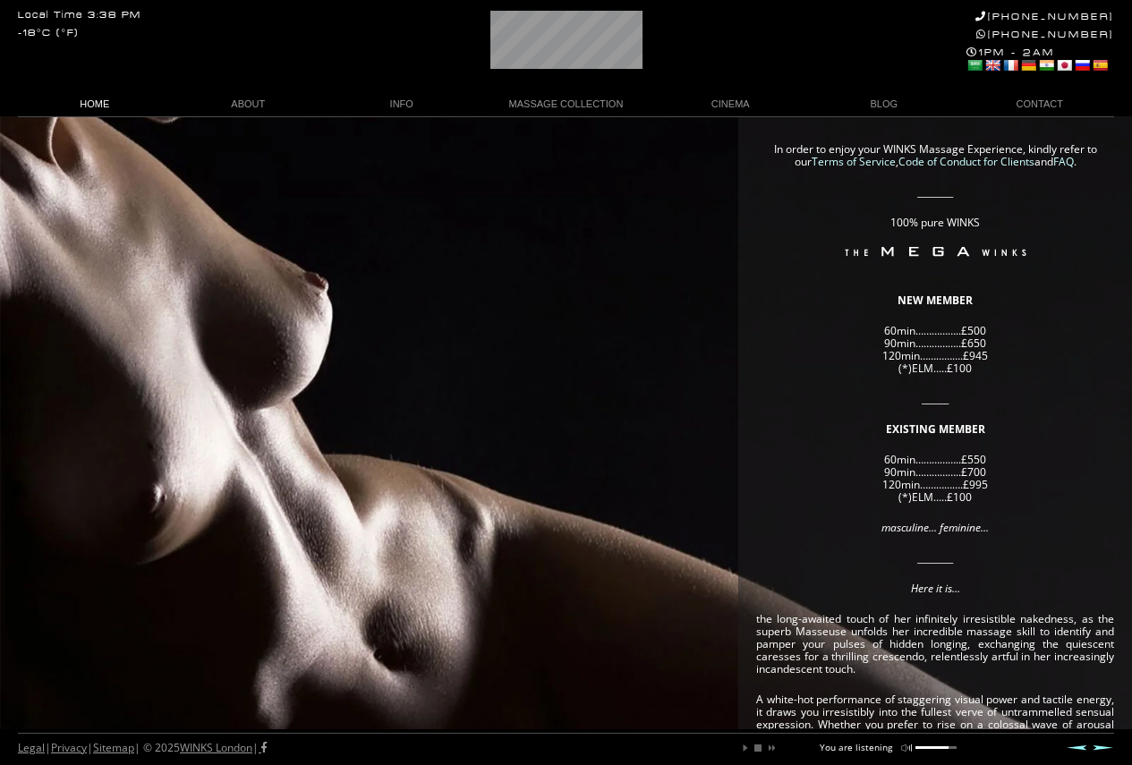
click at [110, 107] on link "HOME" at bounding box center [95, 104] width 154 height 24
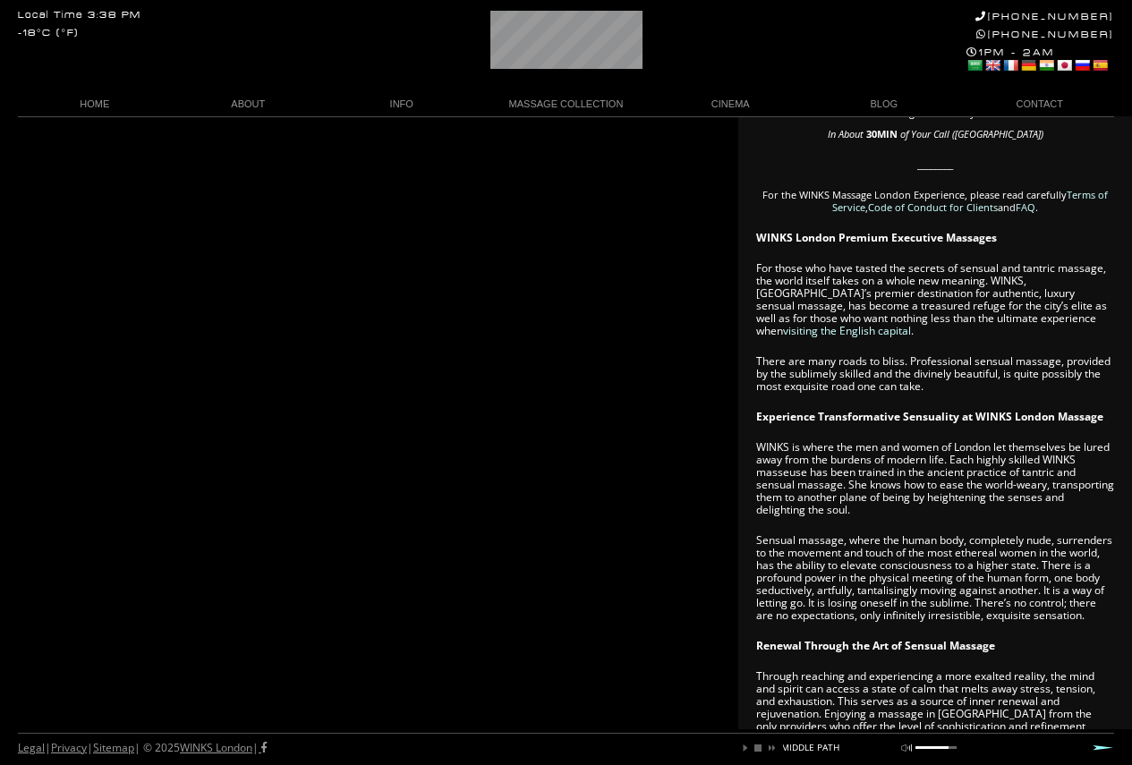
scroll to position [0, 294]
